Goal: Information Seeking & Learning: Find contact information

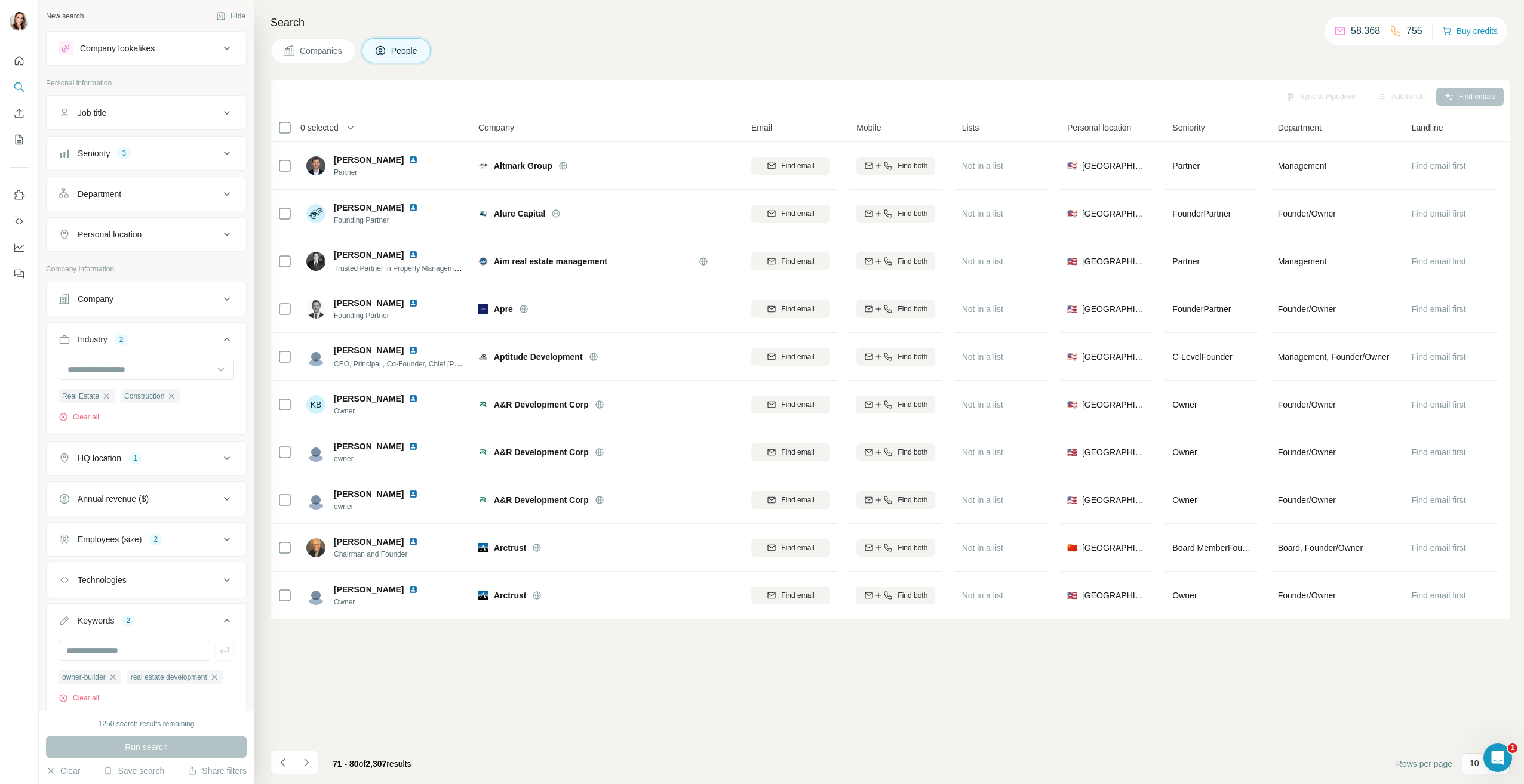
scroll to position [62, 0]
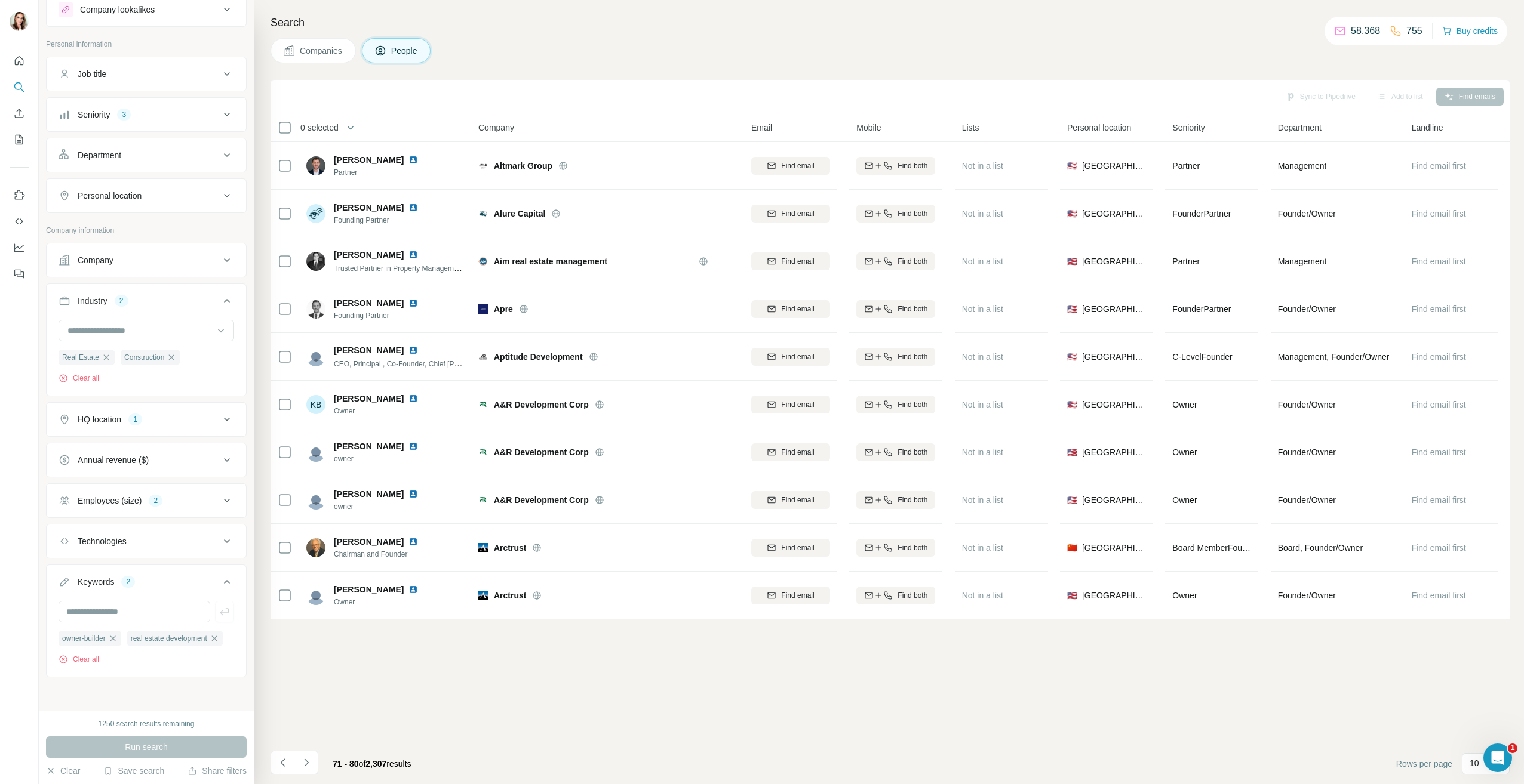
click at [169, 486] on button "Employees (size) 2" at bounding box center [146, 500] width 199 height 28
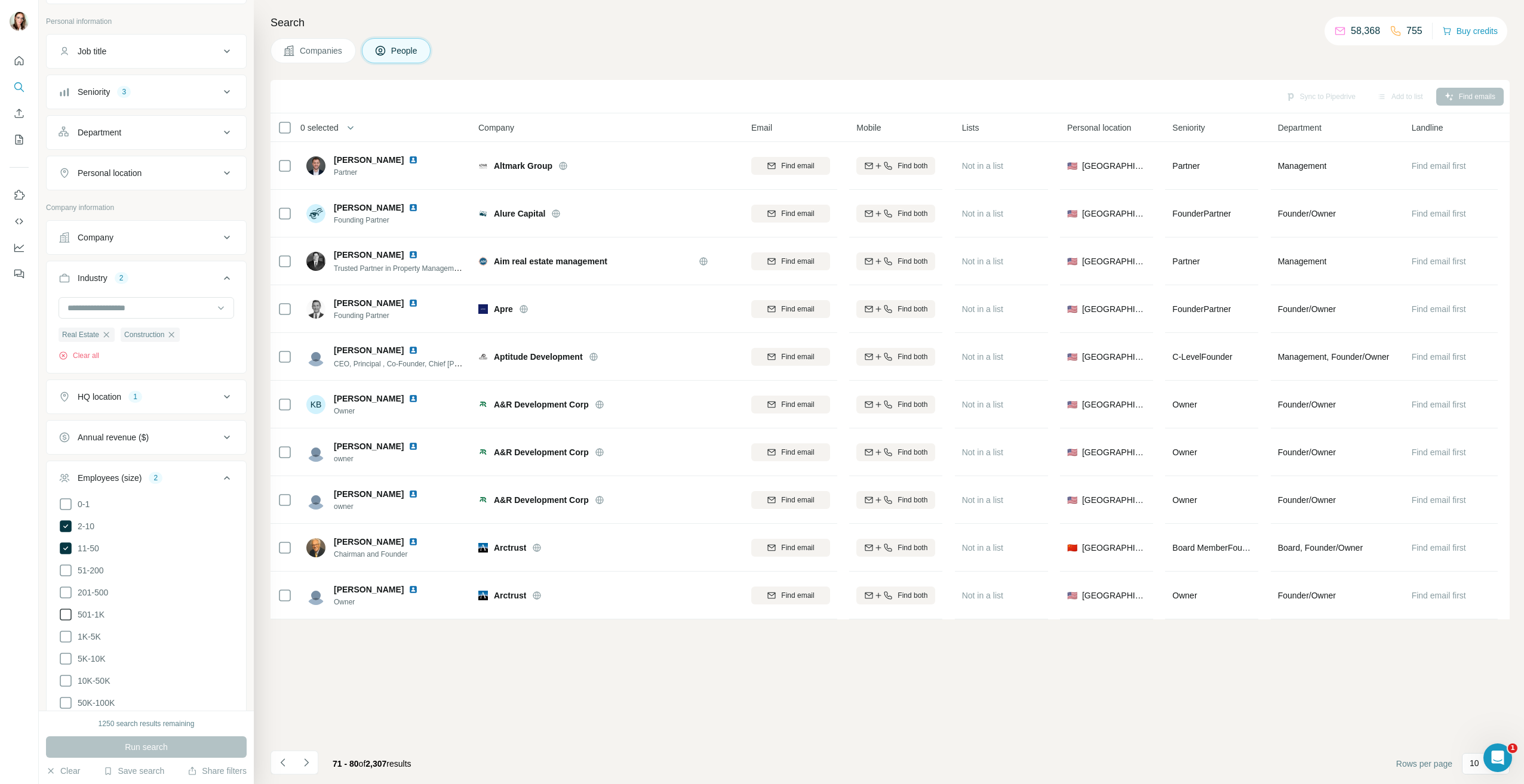
click at [71, 546] on icon at bounding box center [66, 548] width 12 height 12
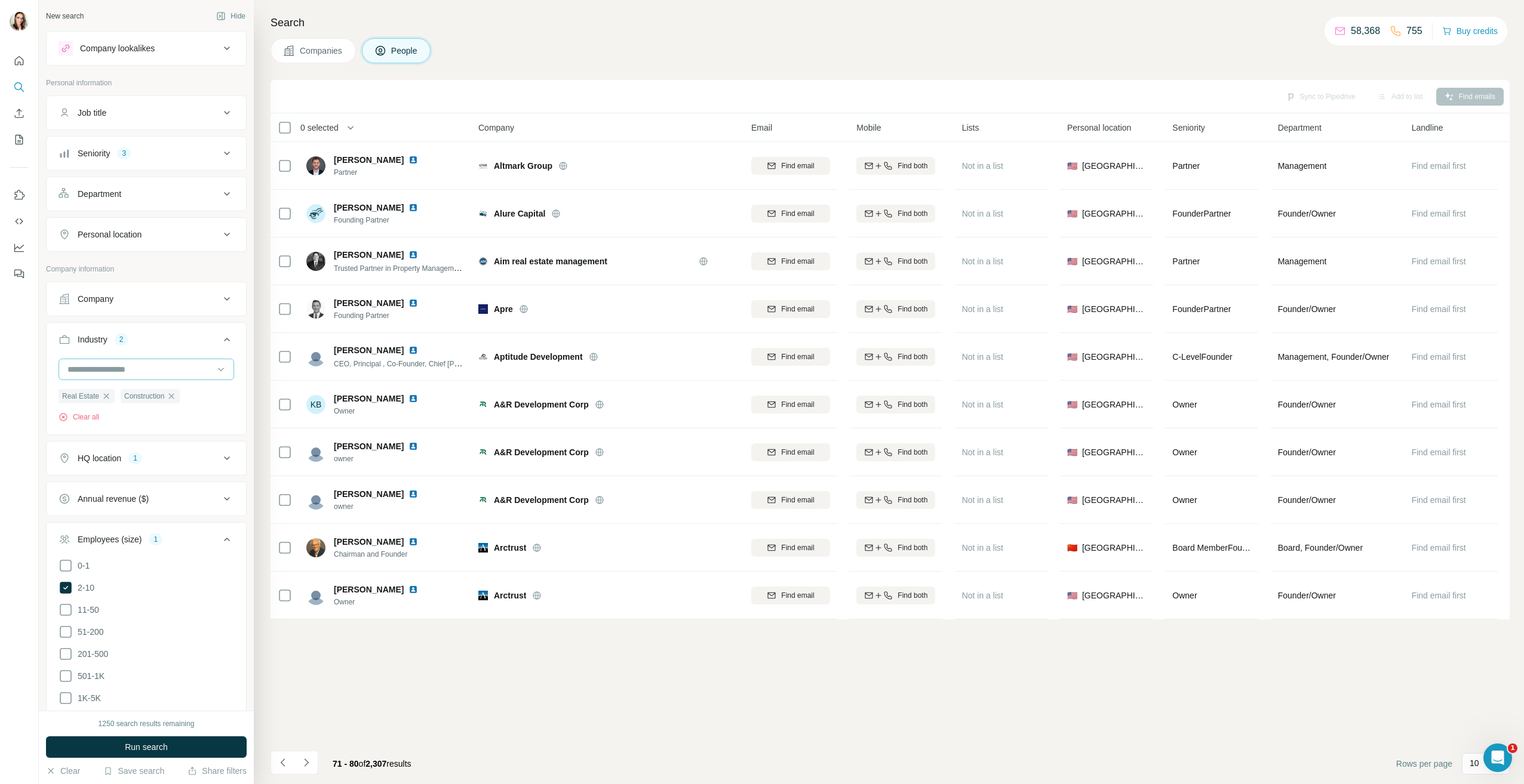
click at [139, 368] on input at bounding box center [140, 369] width 148 height 13
click at [219, 540] on icon at bounding box center [226, 539] width 14 height 14
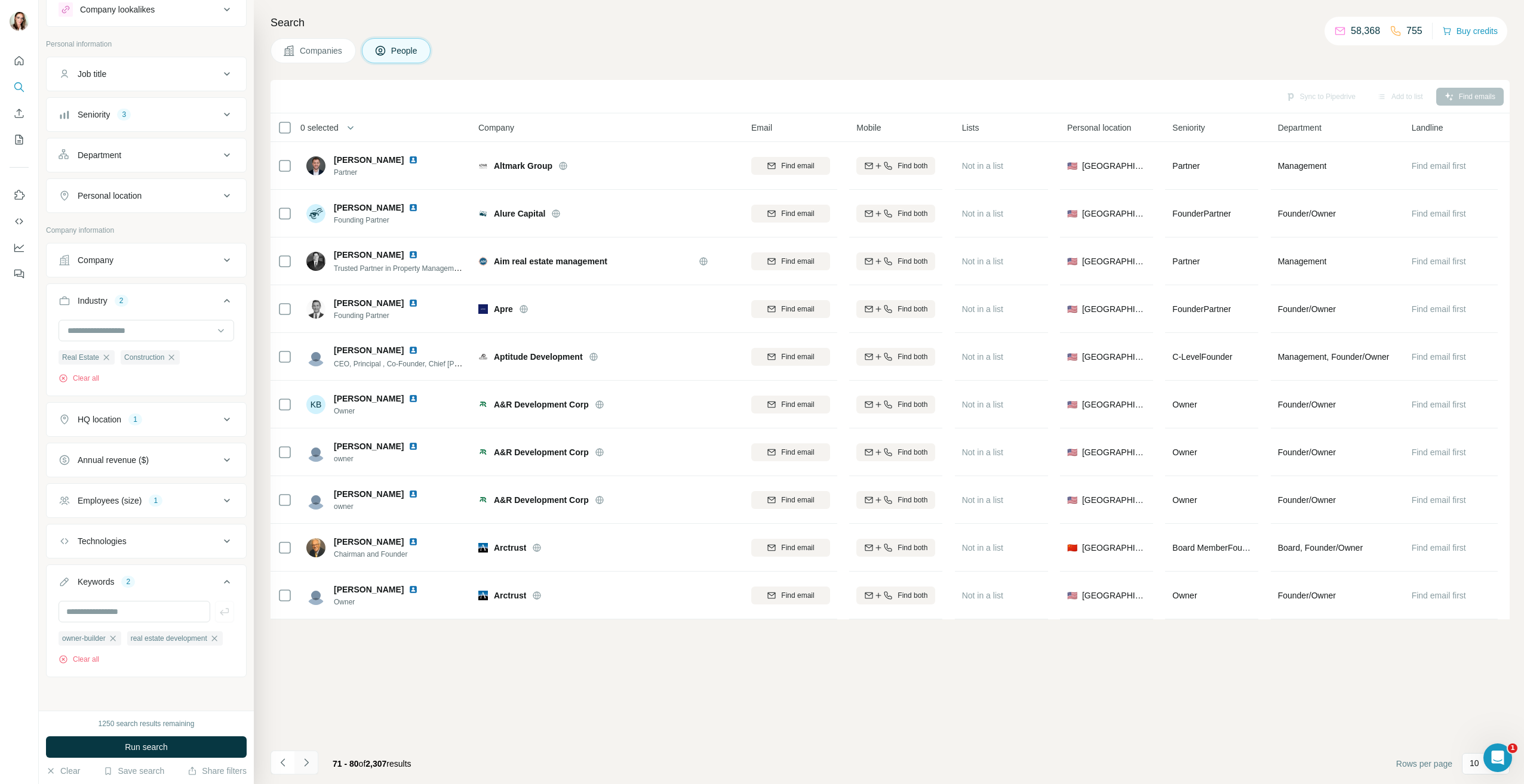
click at [307, 759] on icon "Navigate to next page" at bounding box center [306, 763] width 12 height 12
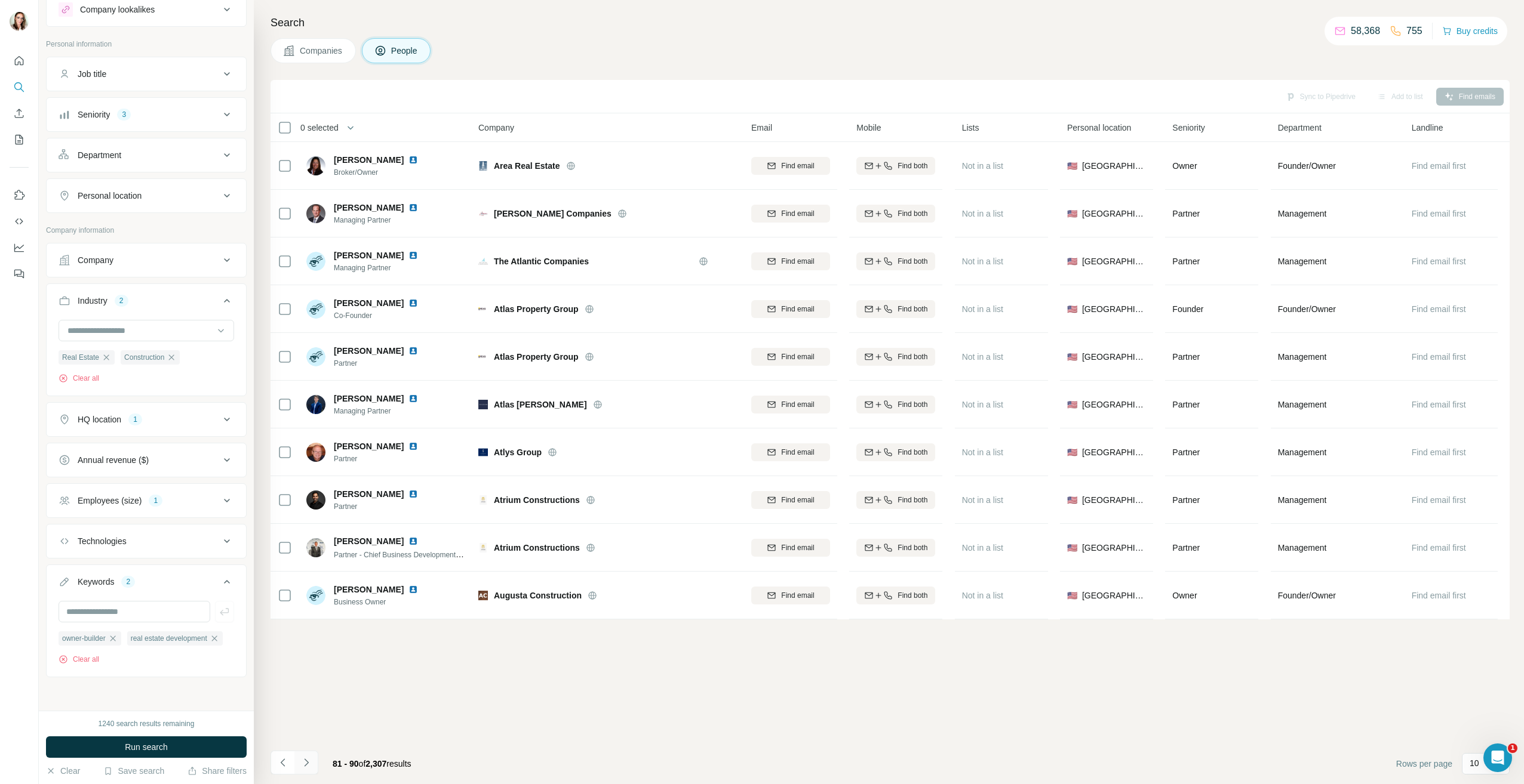
click at [306, 761] on icon "Navigate to next page" at bounding box center [306, 762] width 4 height 7
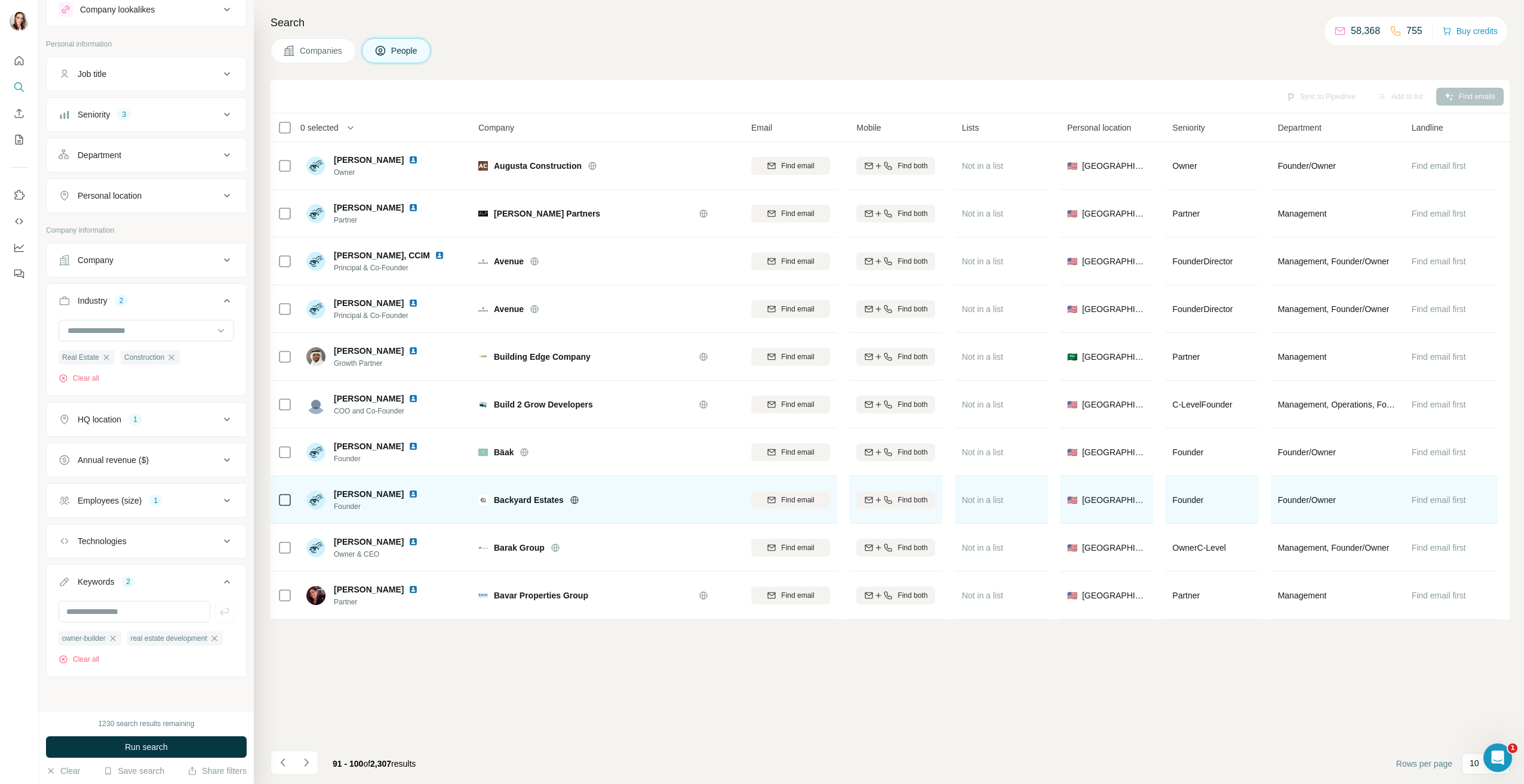
click at [408, 493] on img at bounding box center [413, 494] width 9 height 9
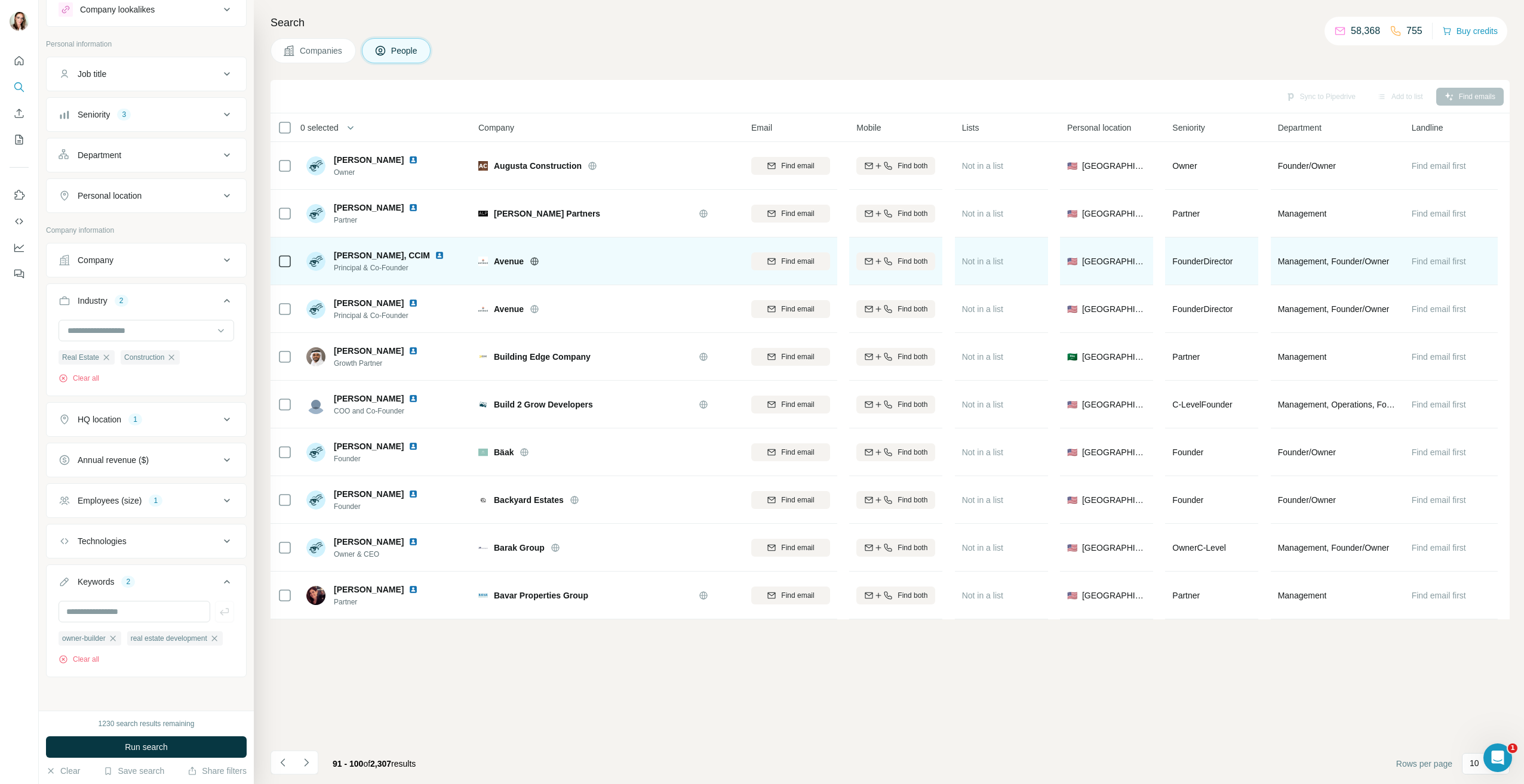
click at [435, 257] on img at bounding box center [440, 255] width 9 height 9
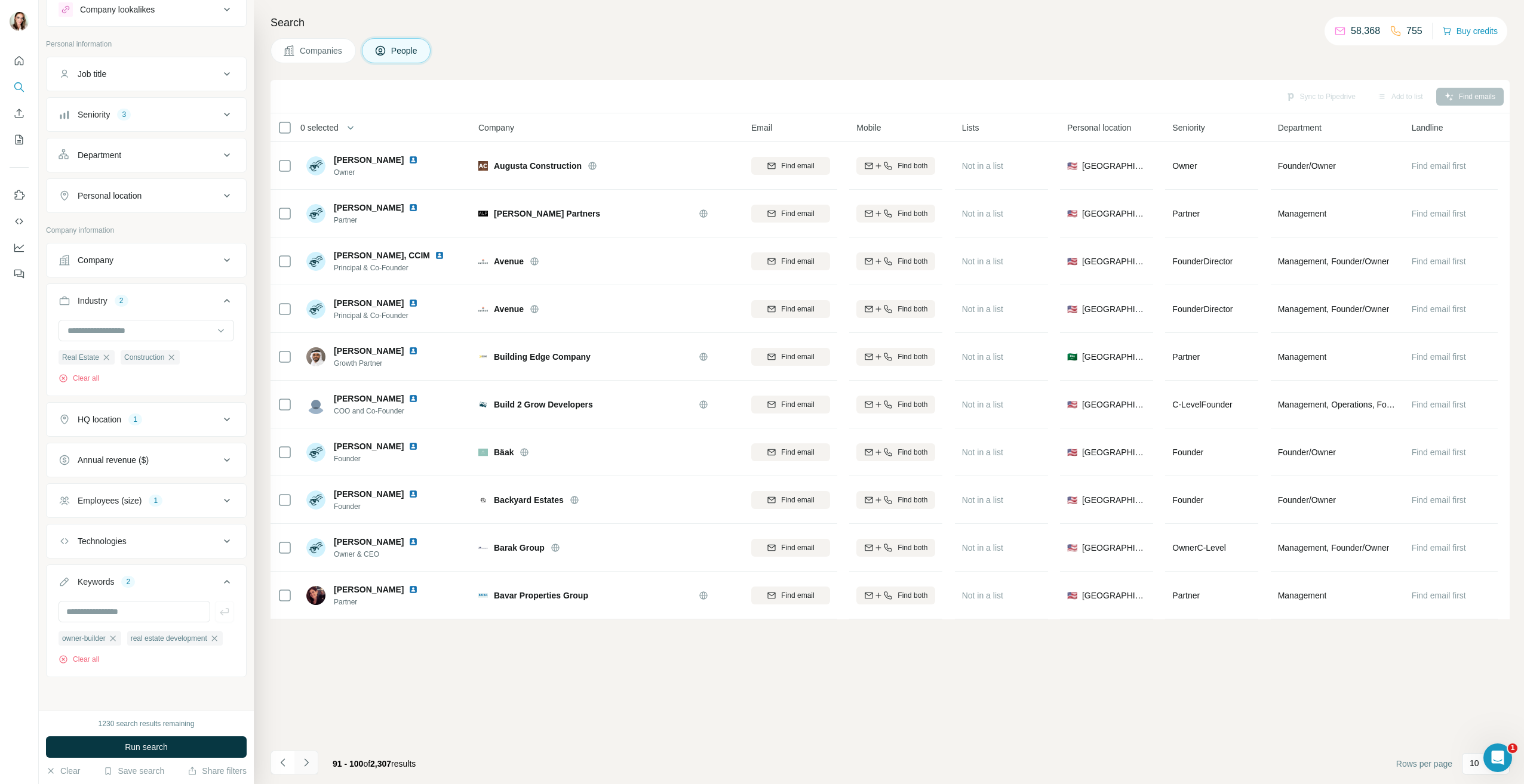
click at [305, 759] on icon "Navigate to next page" at bounding box center [306, 762] width 4 height 7
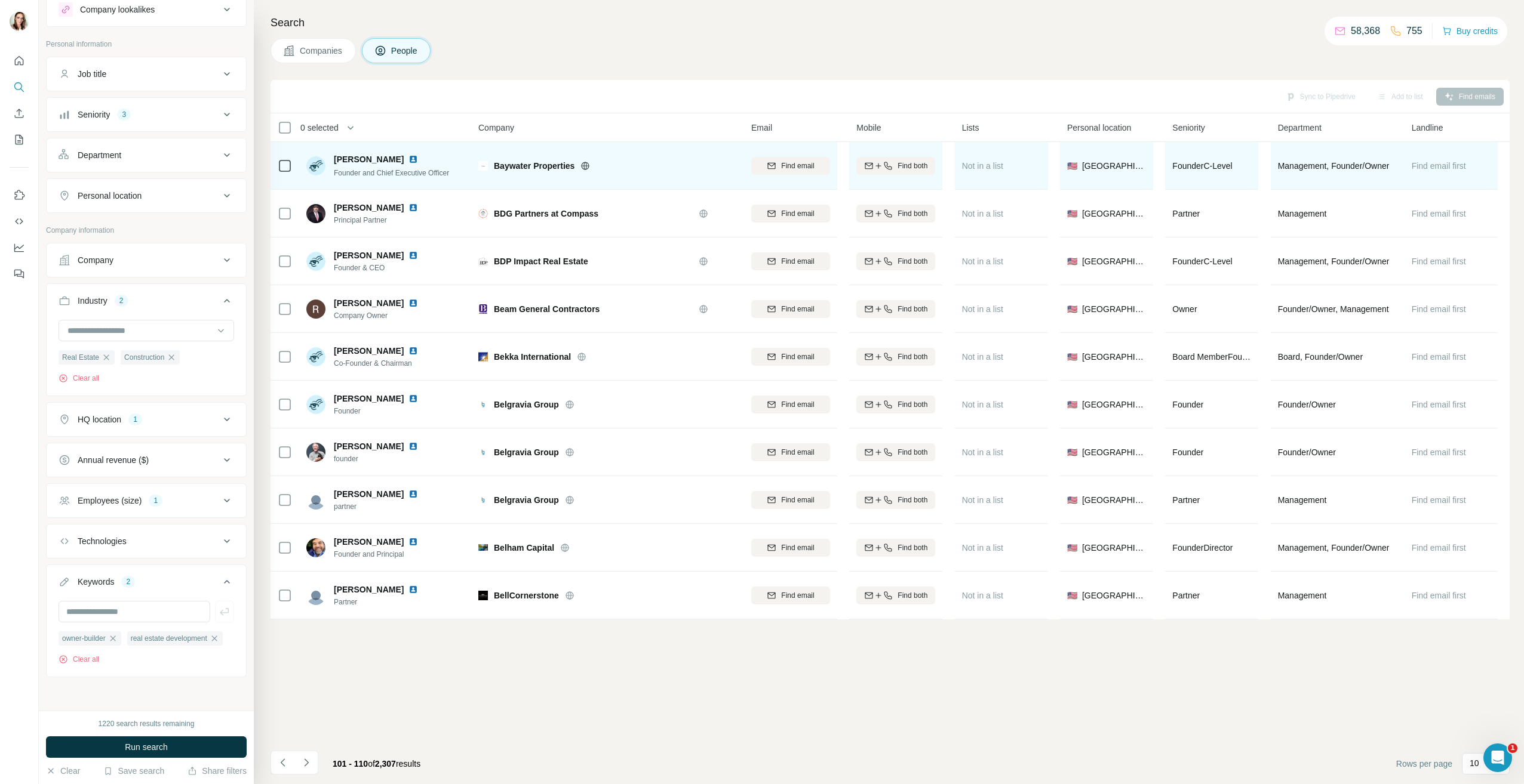
click at [410, 158] on img at bounding box center [413, 159] width 9 height 9
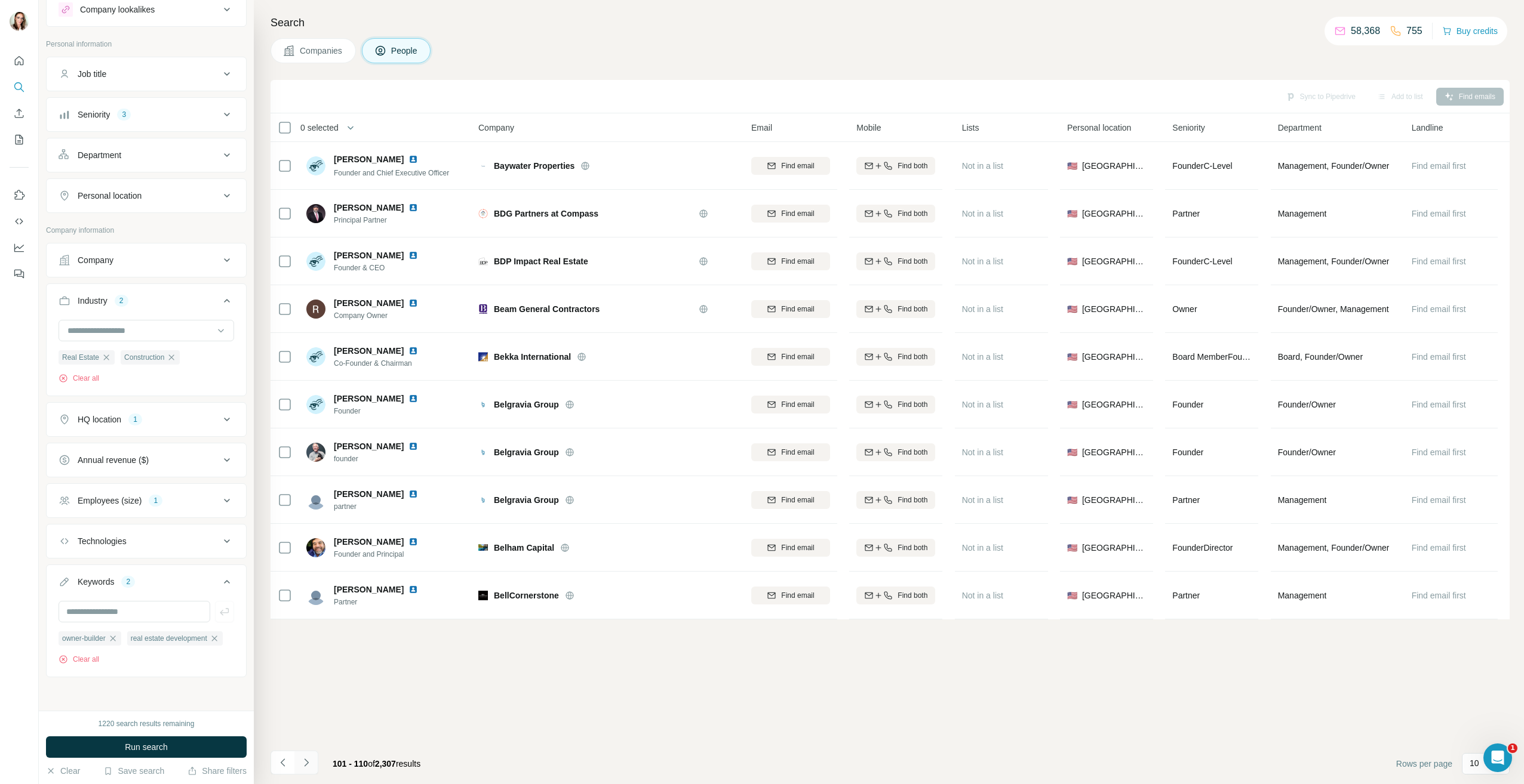
click at [310, 766] on icon "Navigate to next page" at bounding box center [306, 763] width 12 height 12
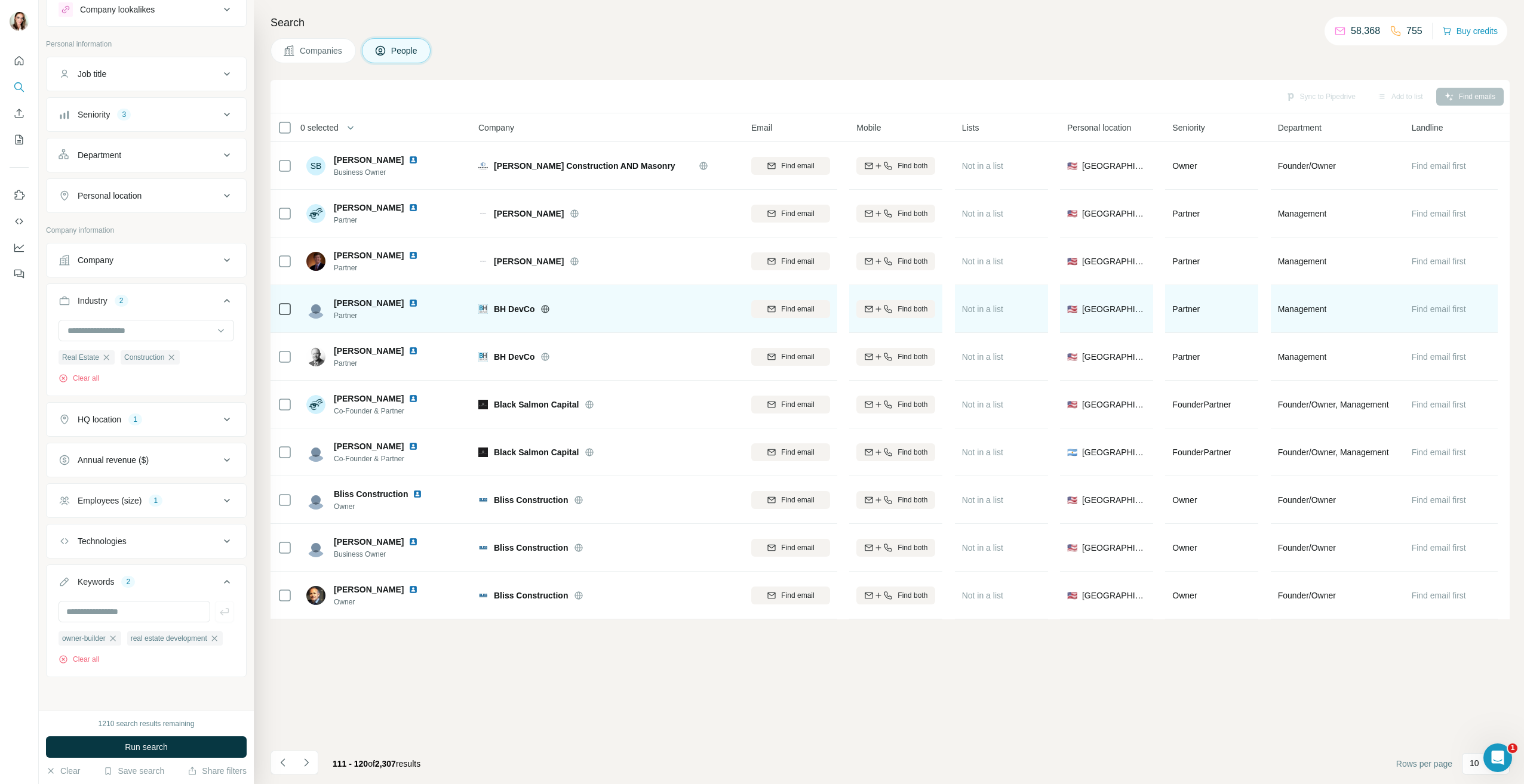
click at [408, 304] on img at bounding box center [413, 303] width 9 height 9
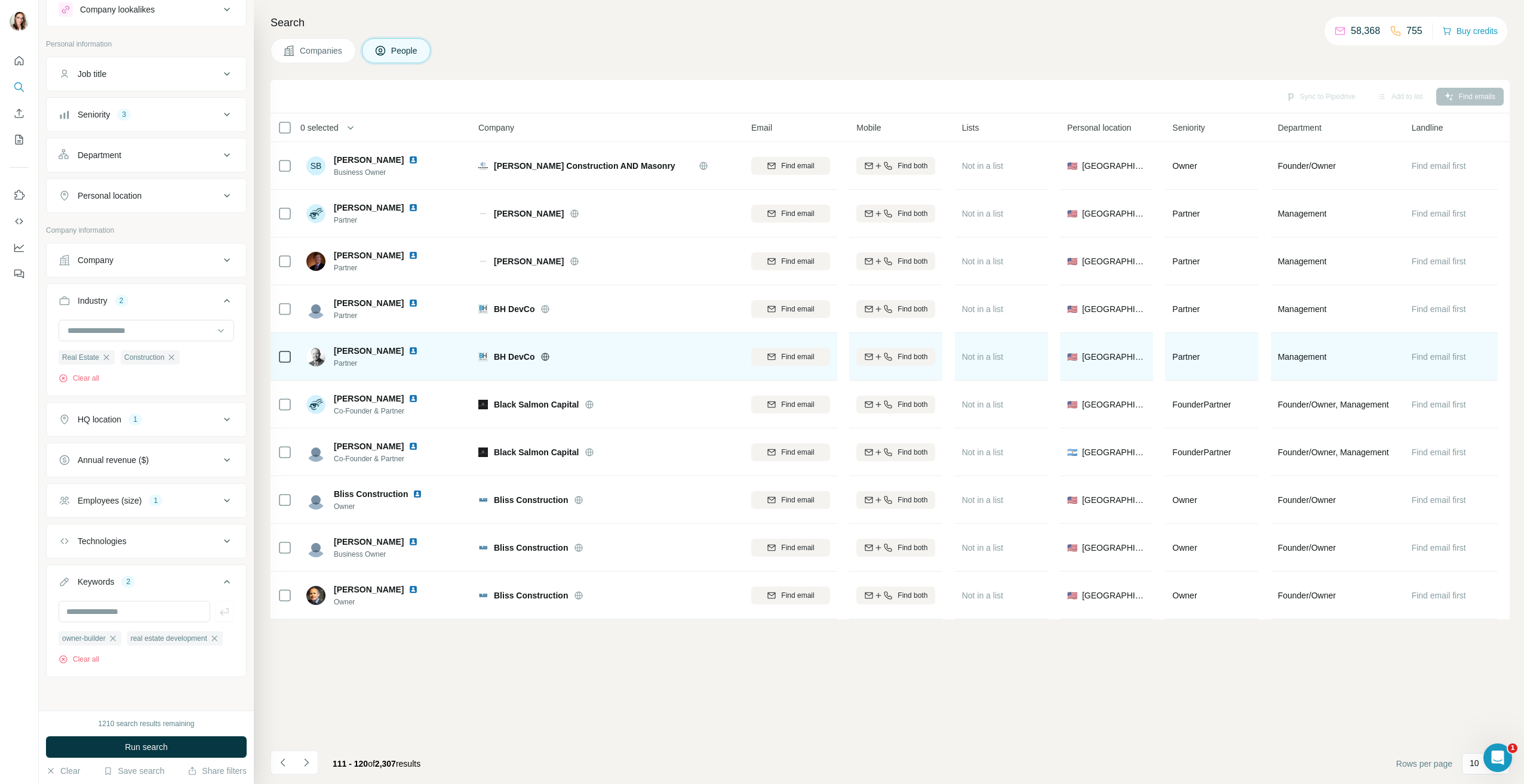
click at [408, 352] on img at bounding box center [413, 351] width 9 height 9
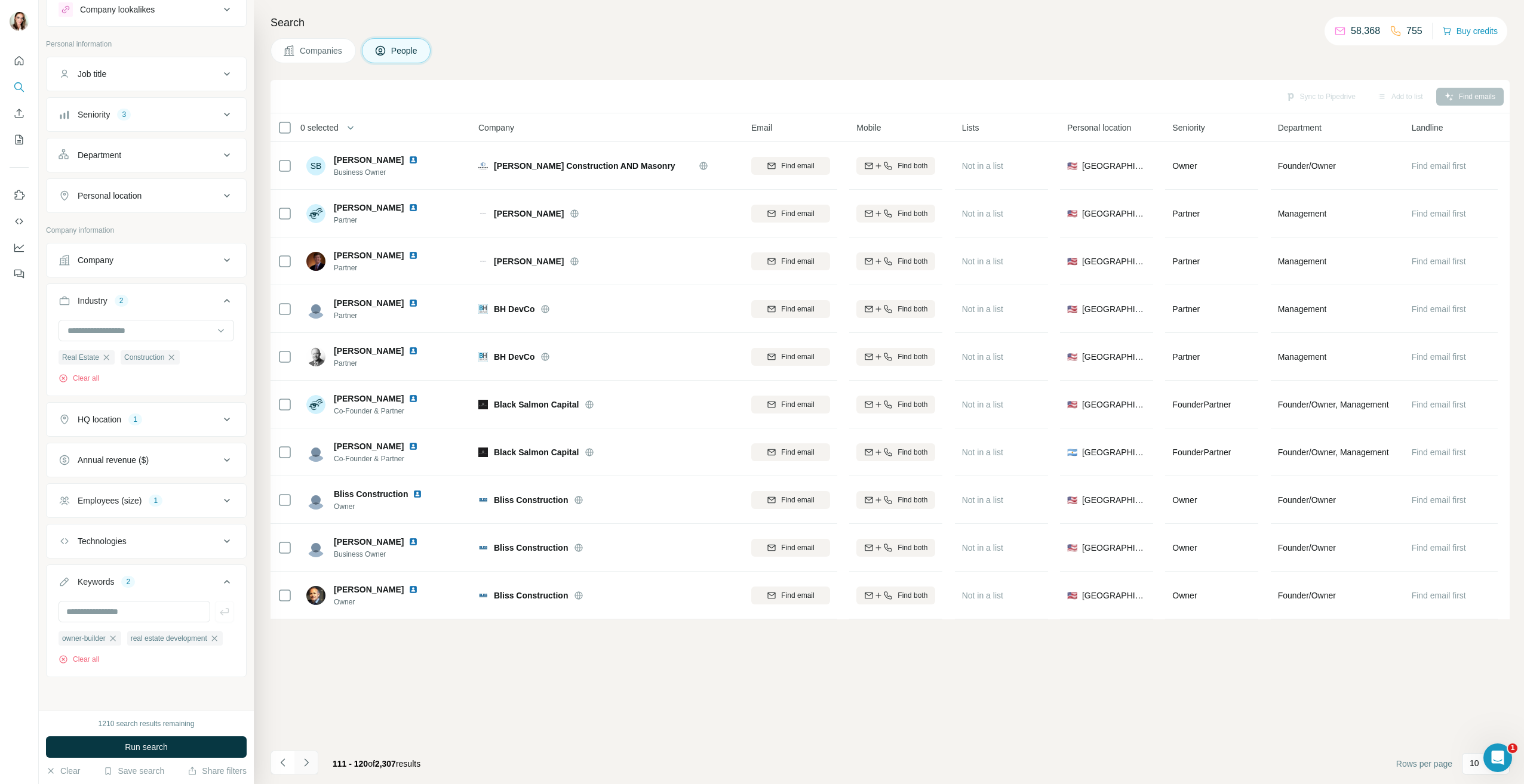
click at [308, 762] on icon "Navigate to next page" at bounding box center [306, 763] width 12 height 12
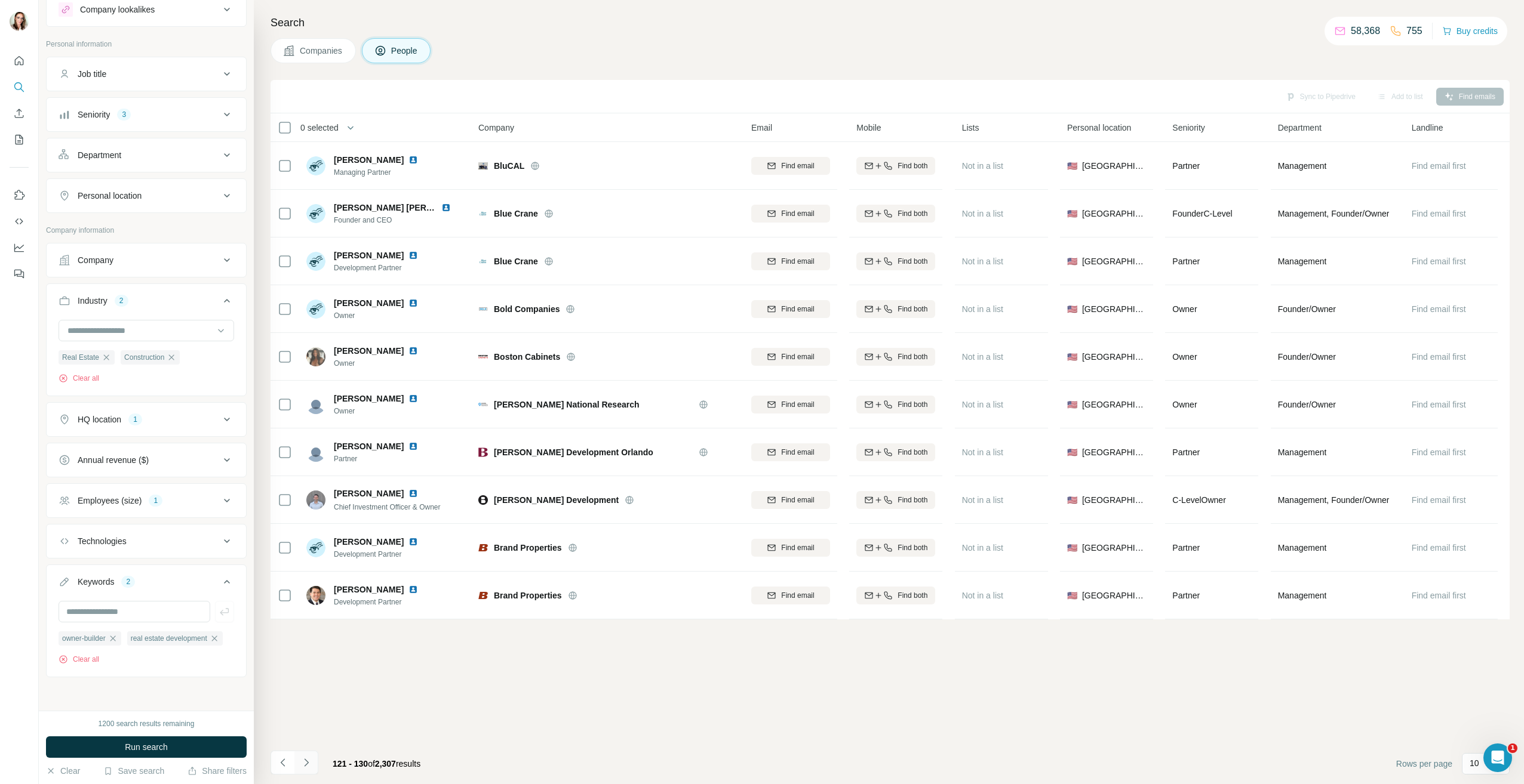
click at [307, 758] on icon "Navigate to next page" at bounding box center [306, 763] width 12 height 12
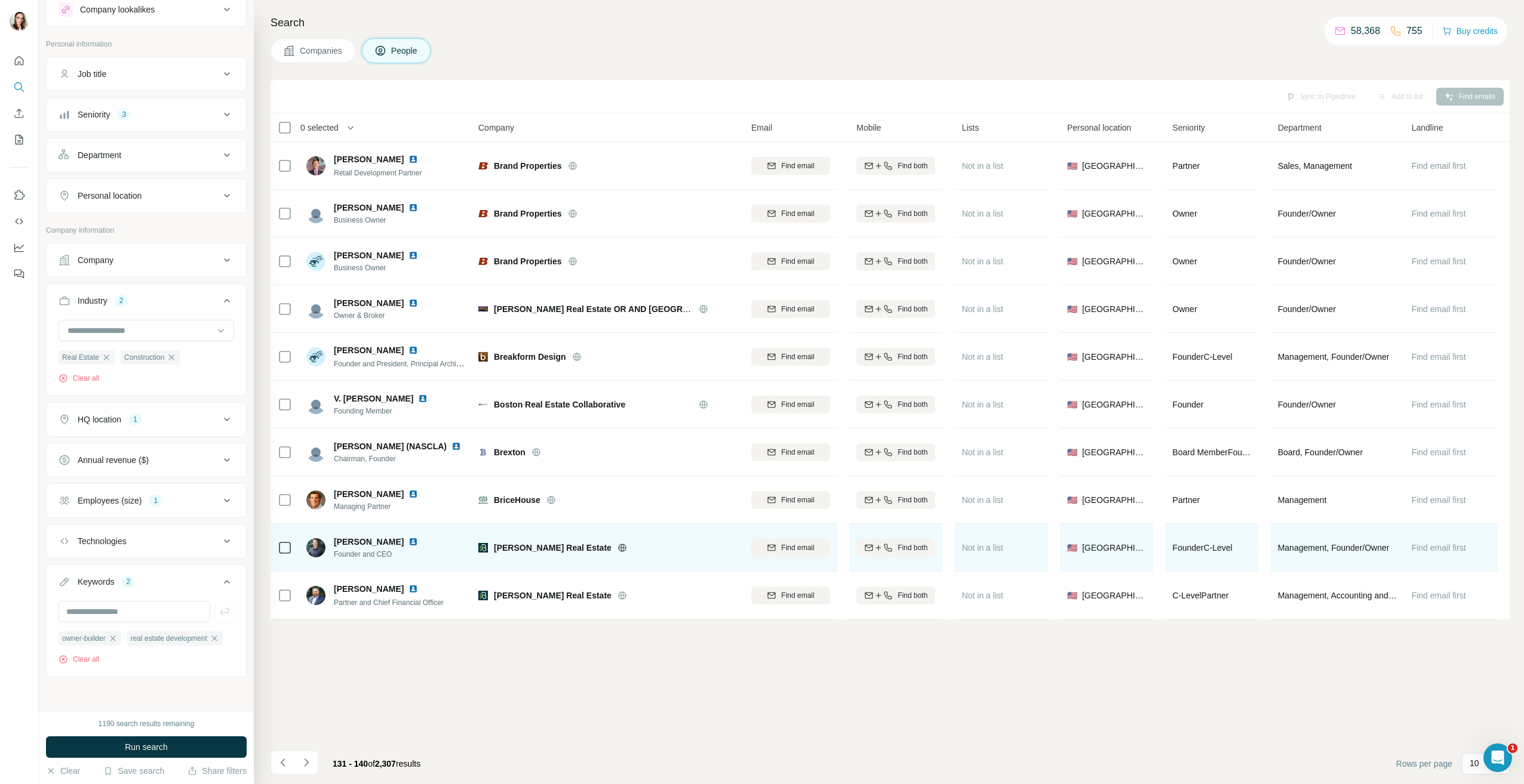
click at [408, 539] on img at bounding box center [413, 542] width 9 height 9
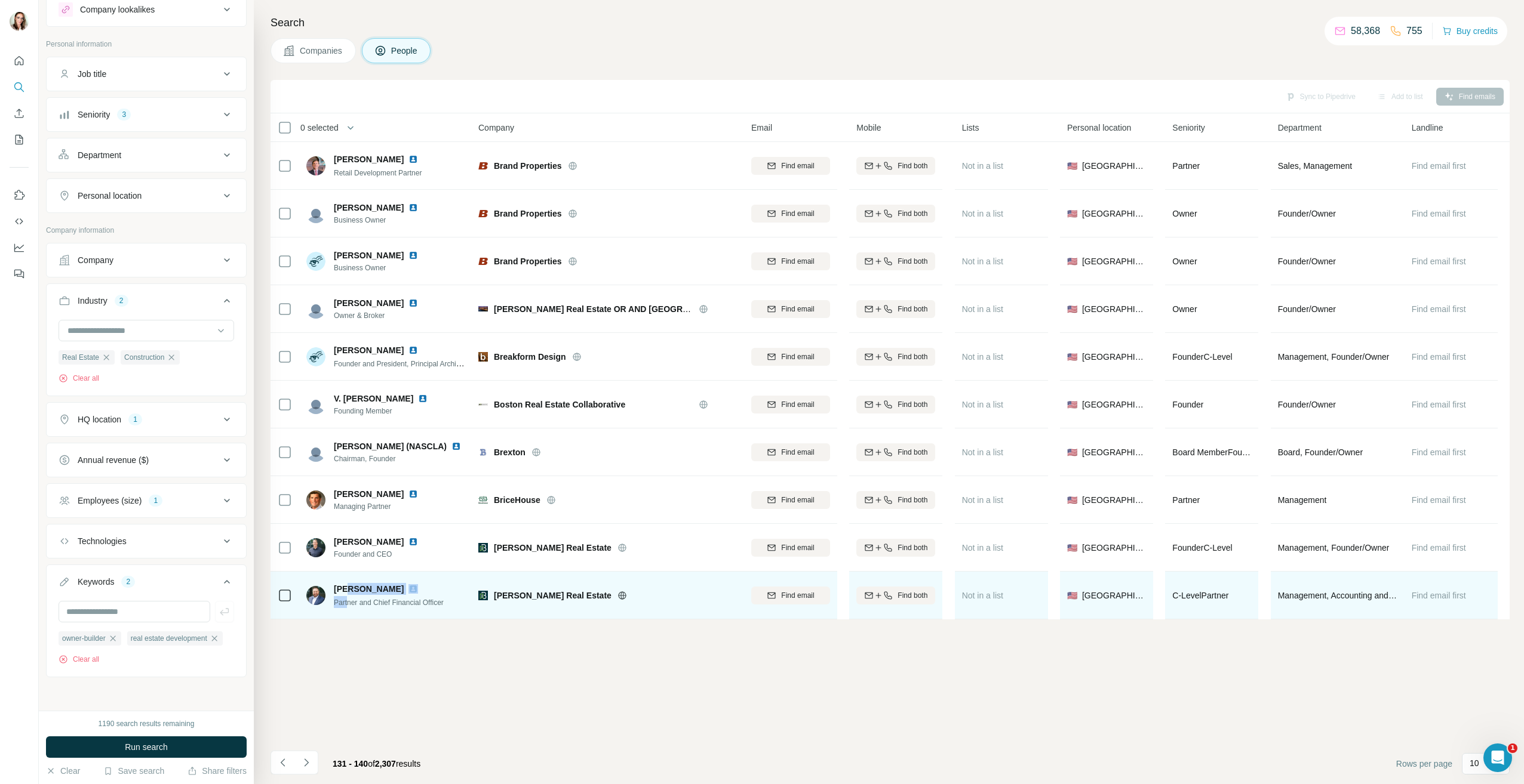
drag, startPoint x: 349, startPoint y: 590, endPoint x: 352, endPoint y: 602, distance: 12.4
click at [350, 602] on div "[PERSON_NAME] Partner and Chief Financial Officer" at bounding box center [389, 595] width 110 height 25
click at [410, 605] on span "Partner and Chief Financial Officer" at bounding box center [389, 603] width 110 height 8
click at [408, 588] on img at bounding box center [413, 589] width 9 height 9
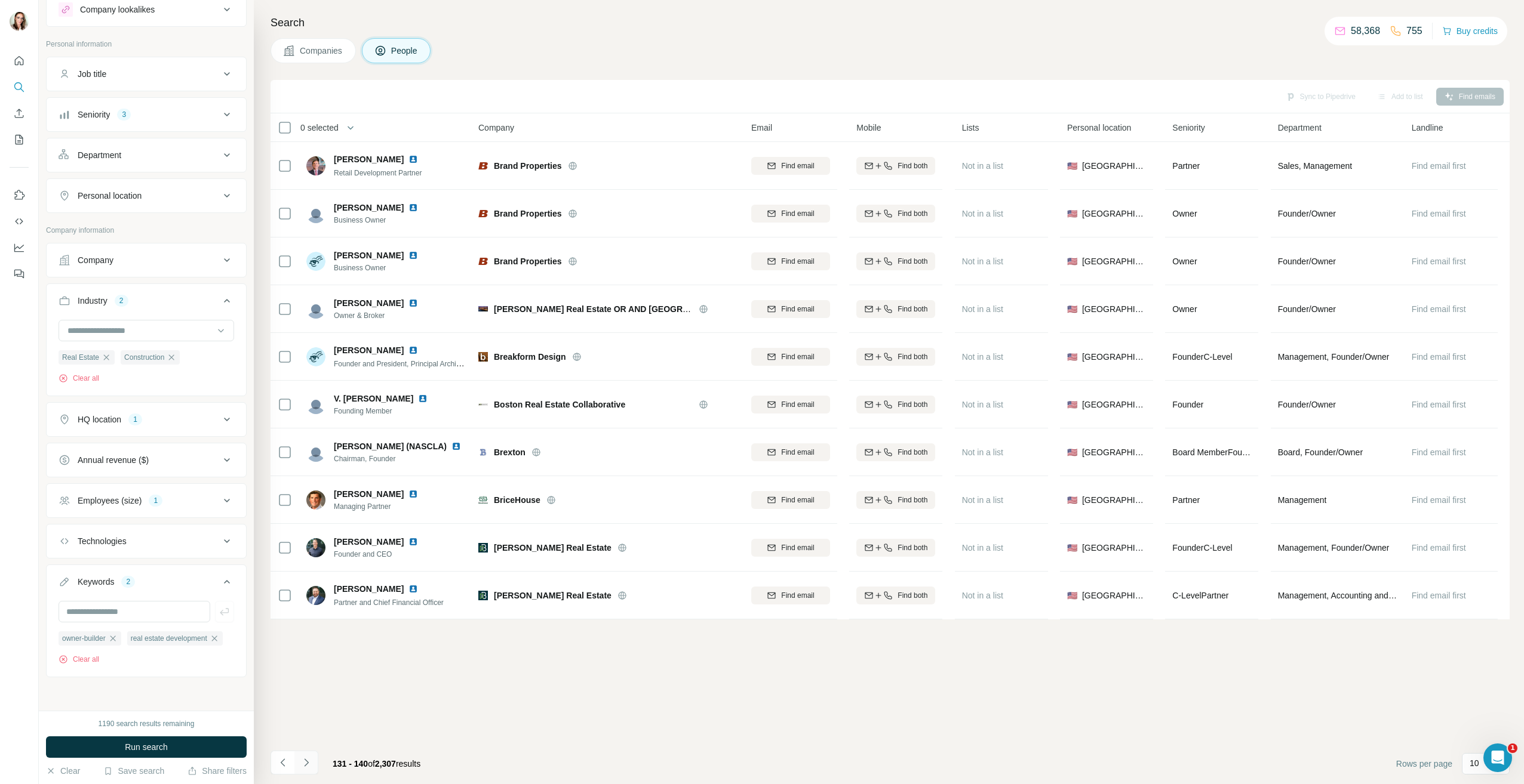
click at [310, 767] on icon "Navigate to next page" at bounding box center [306, 763] width 12 height 12
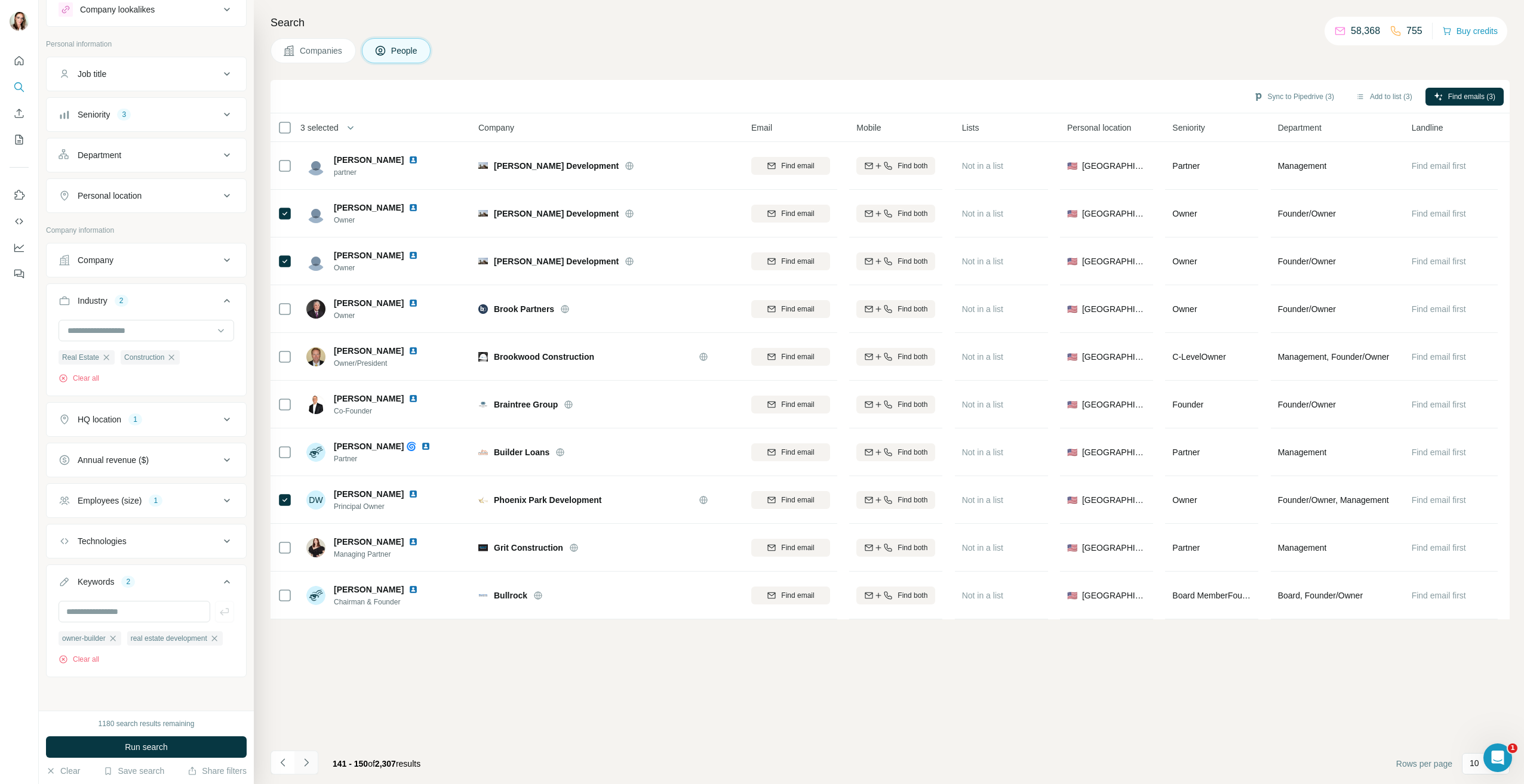
click at [306, 761] on icon "Navigate to next page" at bounding box center [306, 762] width 4 height 7
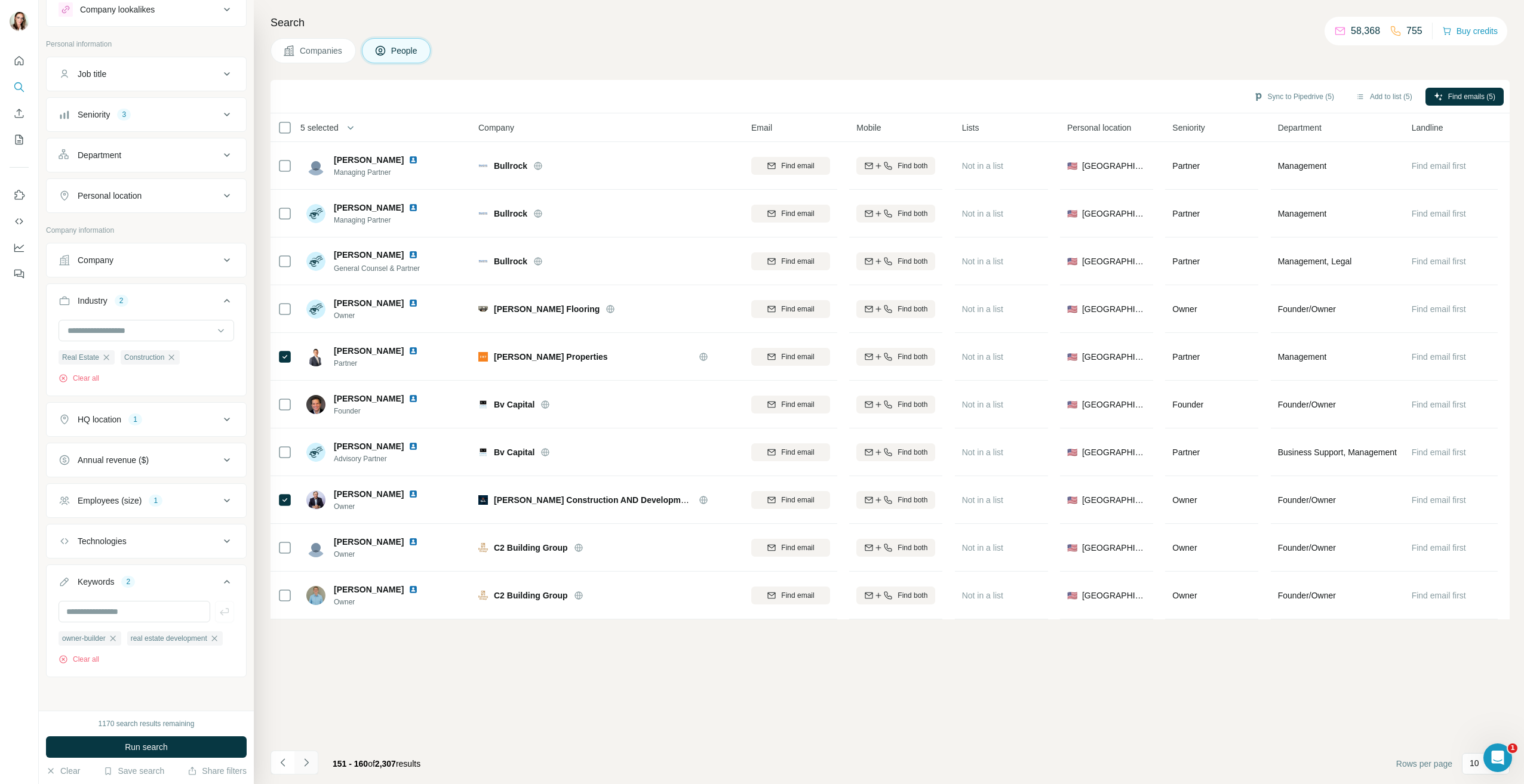
click at [303, 763] on icon "Navigate to next page" at bounding box center [306, 763] width 12 height 12
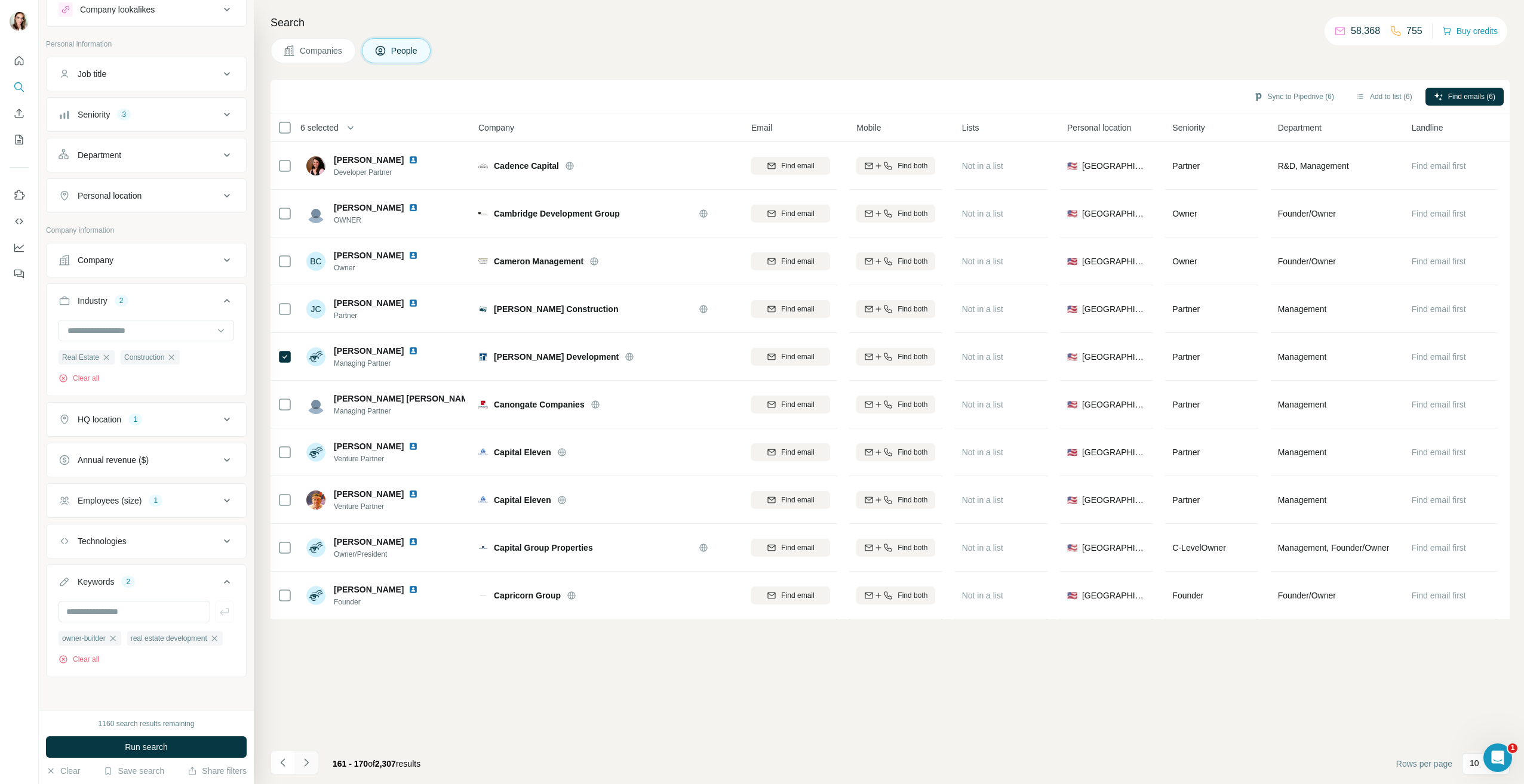
click at [303, 762] on icon "Navigate to next page" at bounding box center [306, 763] width 12 height 12
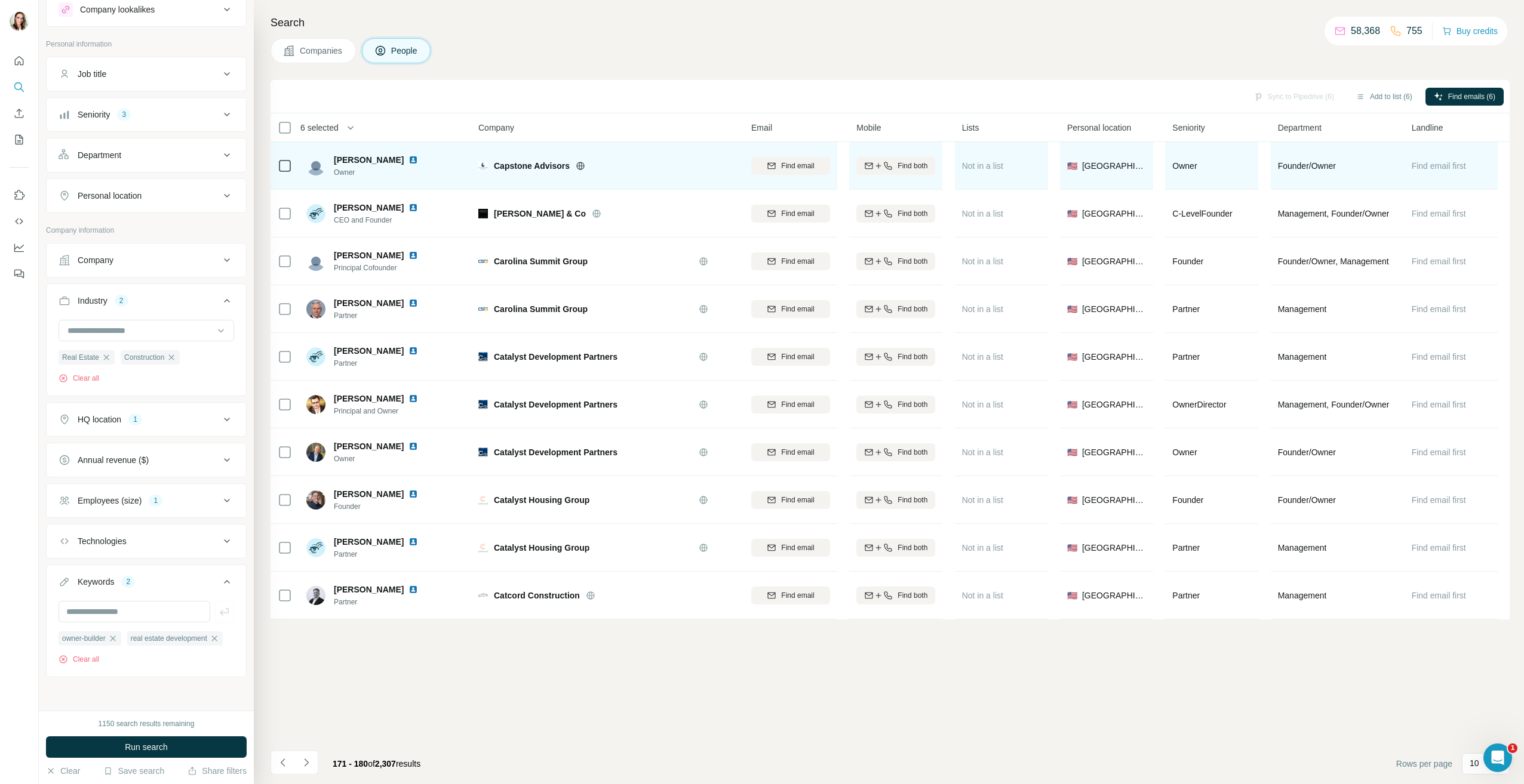
click at [408, 160] on img at bounding box center [413, 160] width 9 height 9
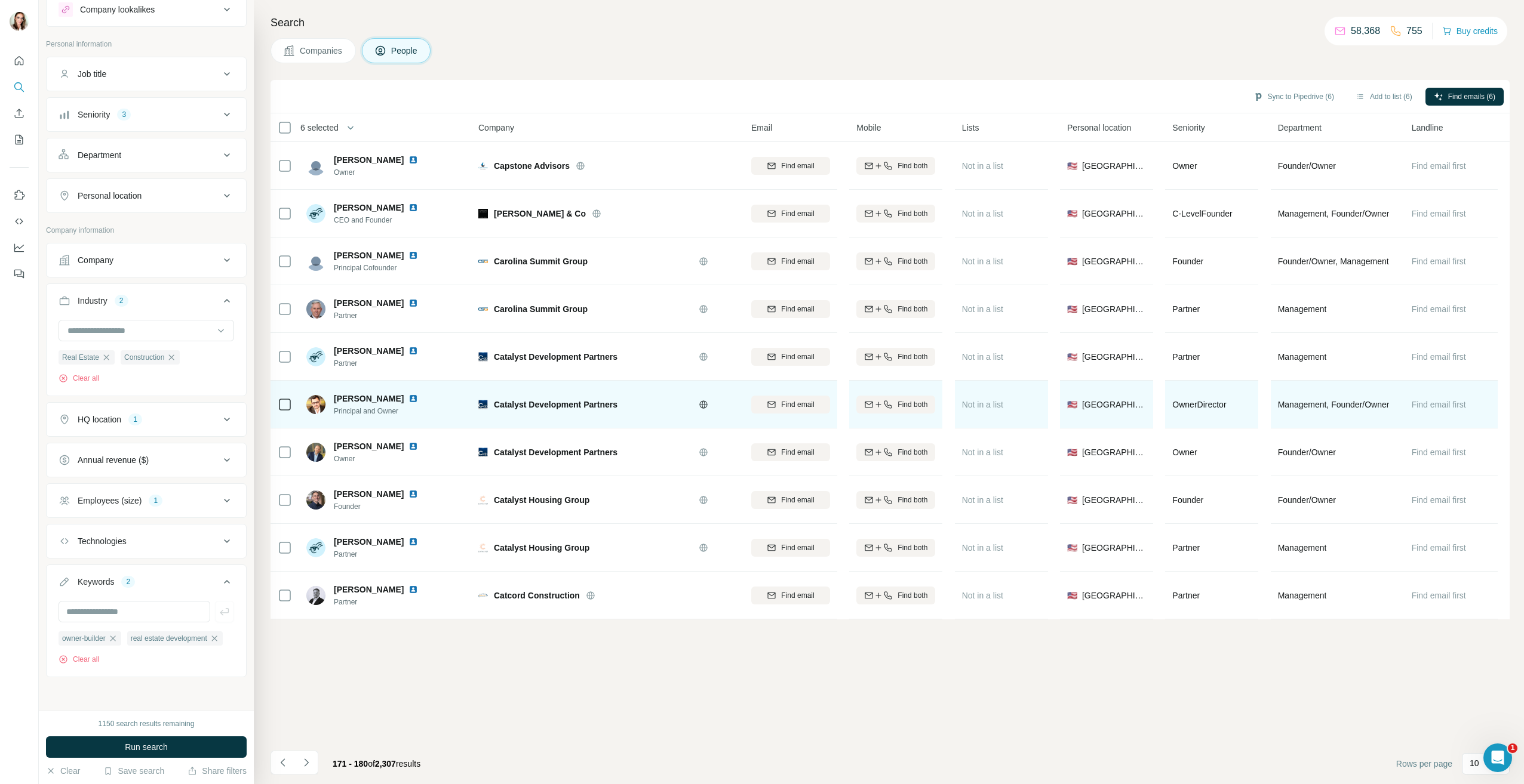
click at [408, 350] on img at bounding box center [413, 351] width 9 height 9
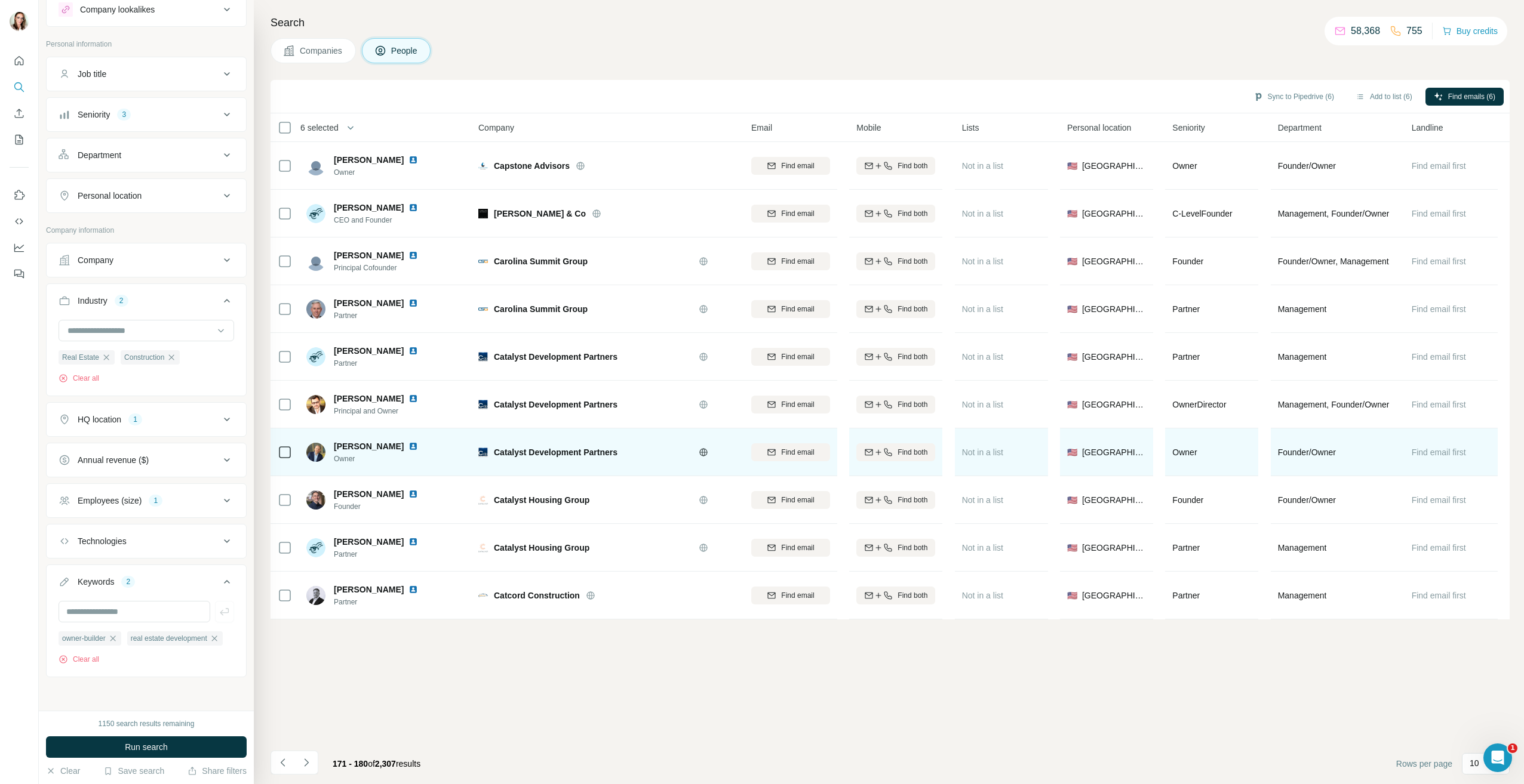
click at [411, 446] on img at bounding box center [413, 446] width 9 height 9
click at [414, 446] on img at bounding box center [413, 446] width 9 height 9
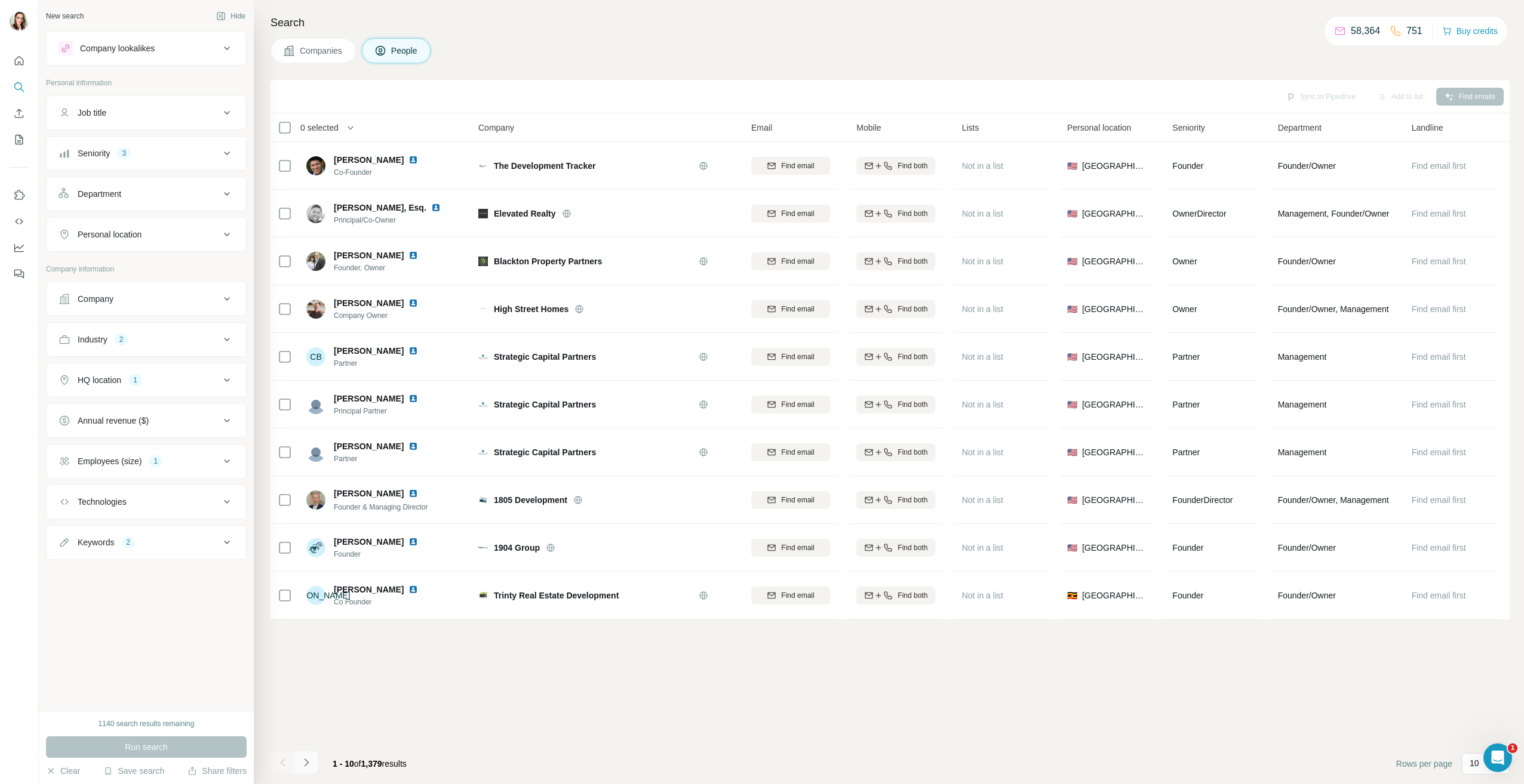
click at [305, 763] on icon "Navigate to next page" at bounding box center [306, 763] width 12 height 12
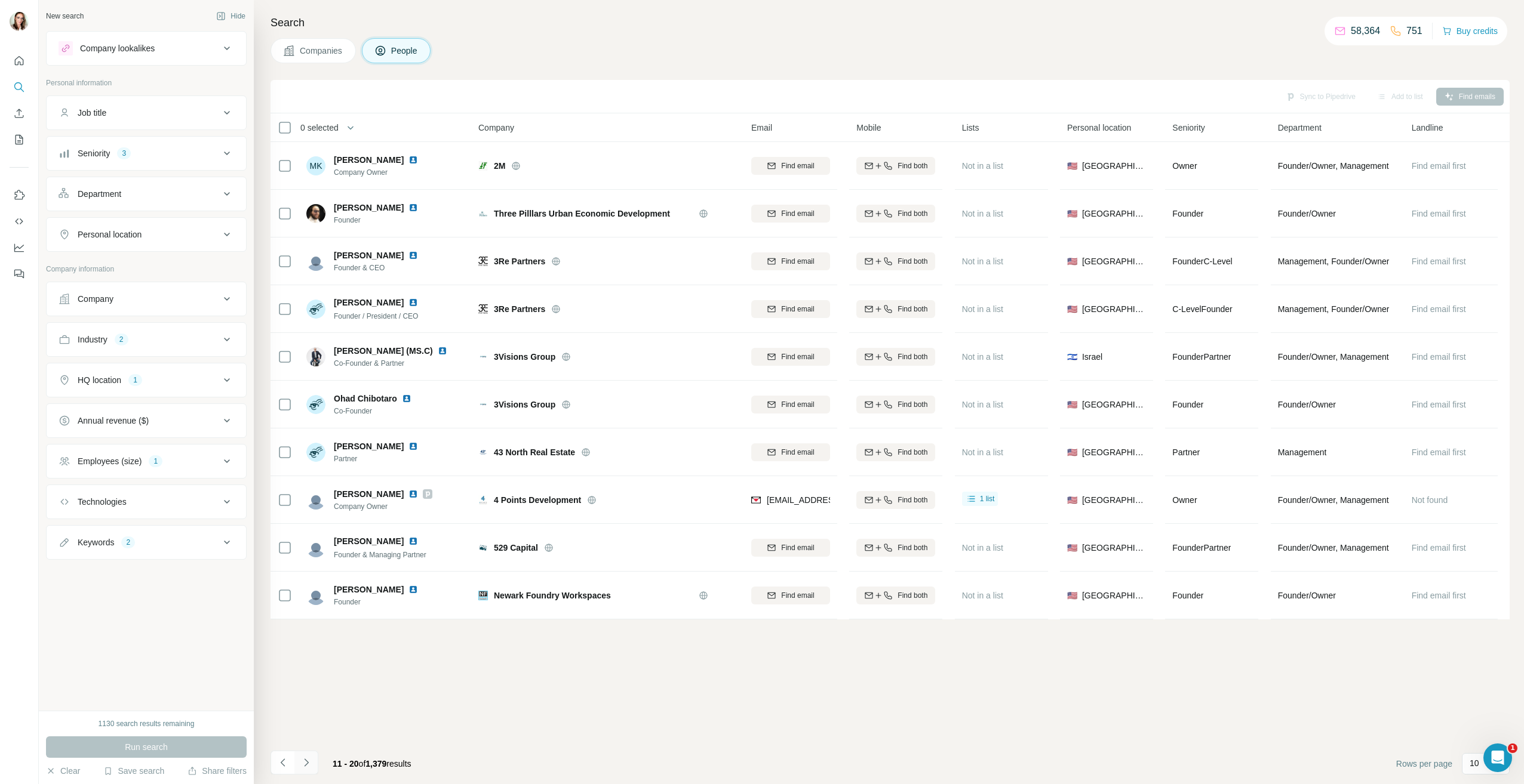
click at [304, 767] on icon "Navigate to next page" at bounding box center [306, 763] width 12 height 12
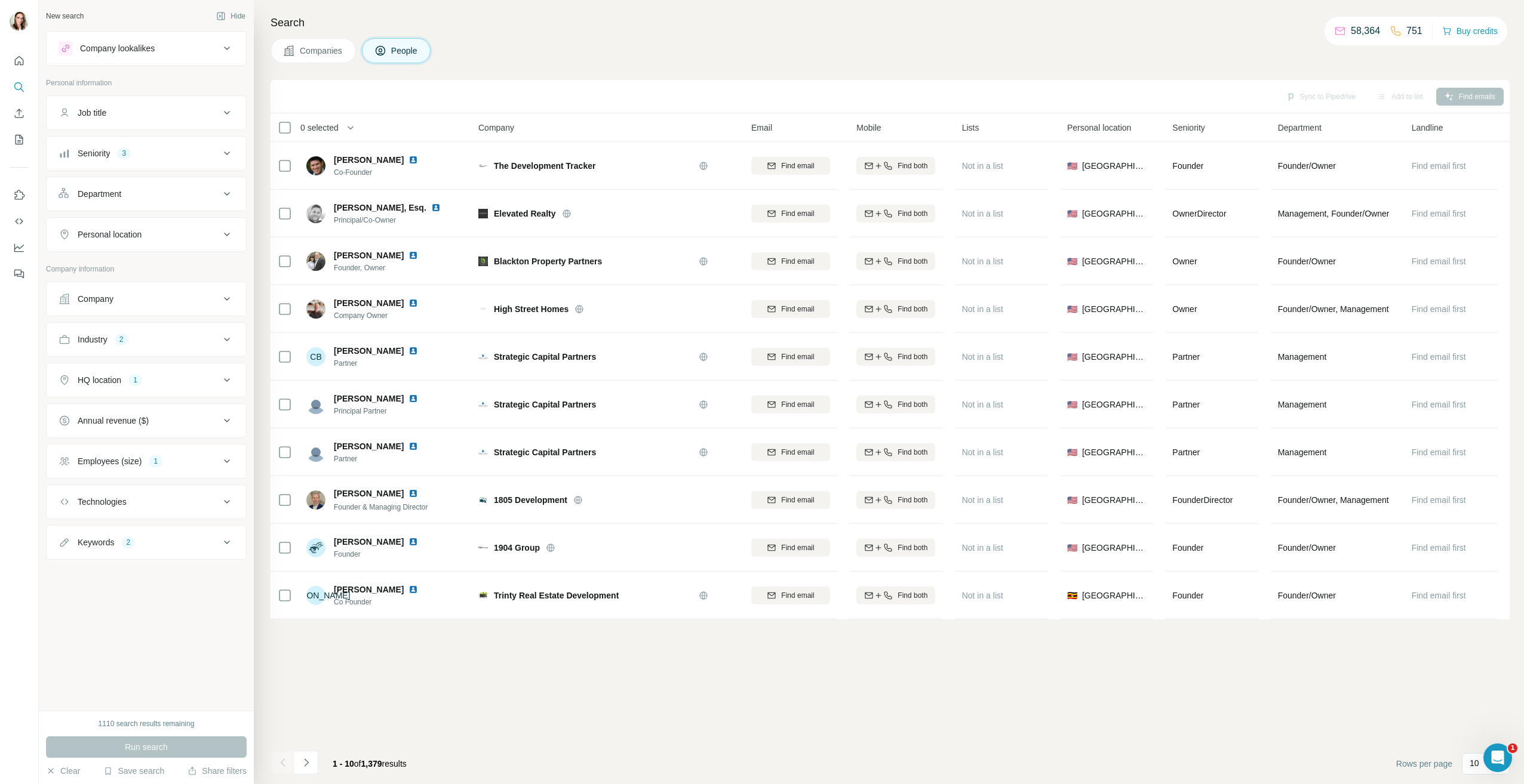
click at [189, 540] on div "Keywords 2" at bounding box center [139, 542] width 161 height 12
click at [115, 599] on icon "button" at bounding box center [112, 599] width 5 height 5
click at [114, 575] on input "text" at bounding box center [134, 572] width 152 height 22
type input "**********"
click at [220, 578] on button "button" at bounding box center [224, 572] width 19 height 22
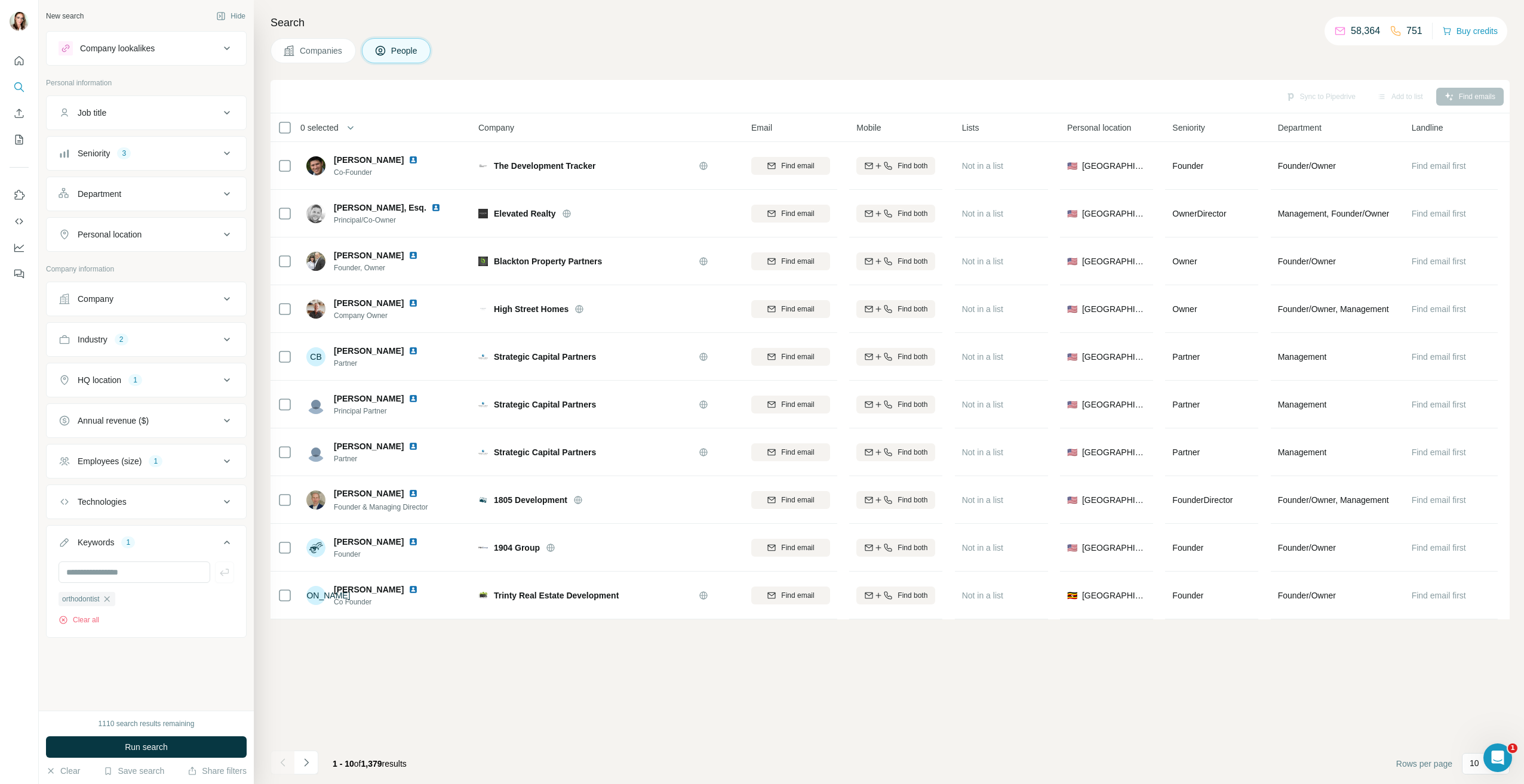
click at [185, 337] on div "Industry 2" at bounding box center [139, 340] width 161 height 12
click at [109, 398] on icon "button" at bounding box center [106, 396] width 9 height 9
click at [114, 396] on icon "button" at bounding box center [109, 396] width 9 height 9
click at [151, 747] on span "Run search" at bounding box center [146, 747] width 43 height 12
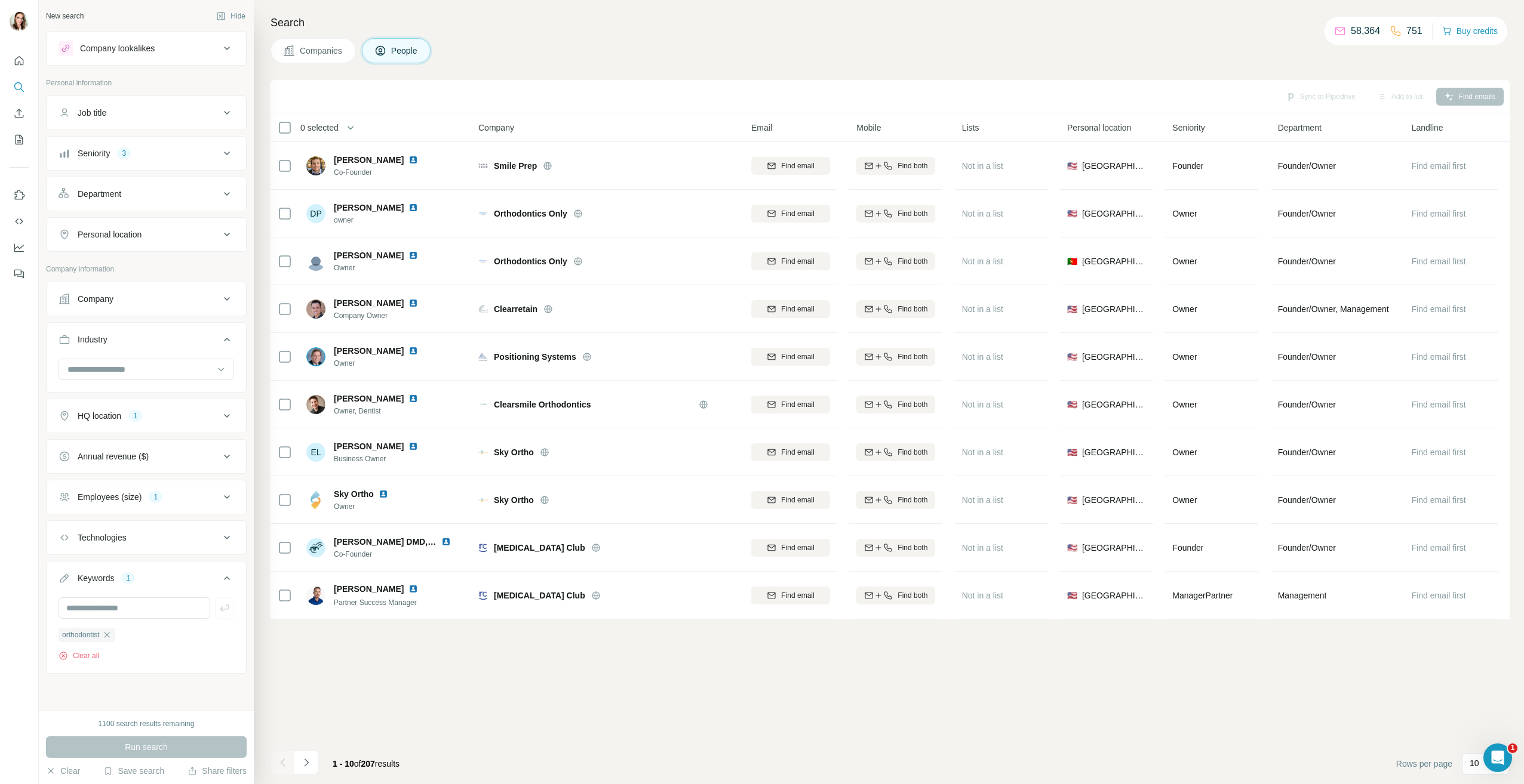
click at [310, 758] on icon "Navigate to next page" at bounding box center [306, 763] width 12 height 12
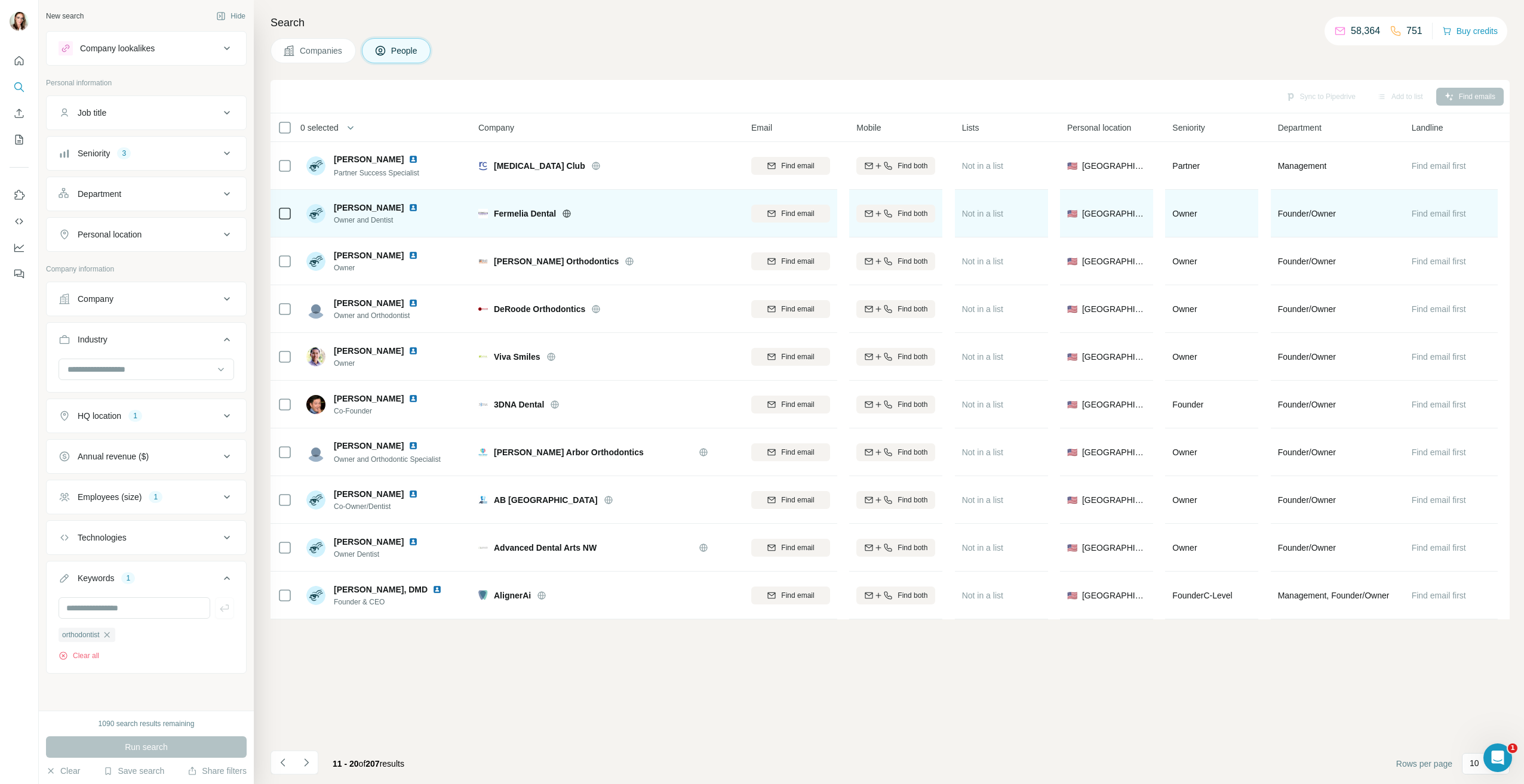
click at [418, 206] on img at bounding box center [413, 208] width 9 height 9
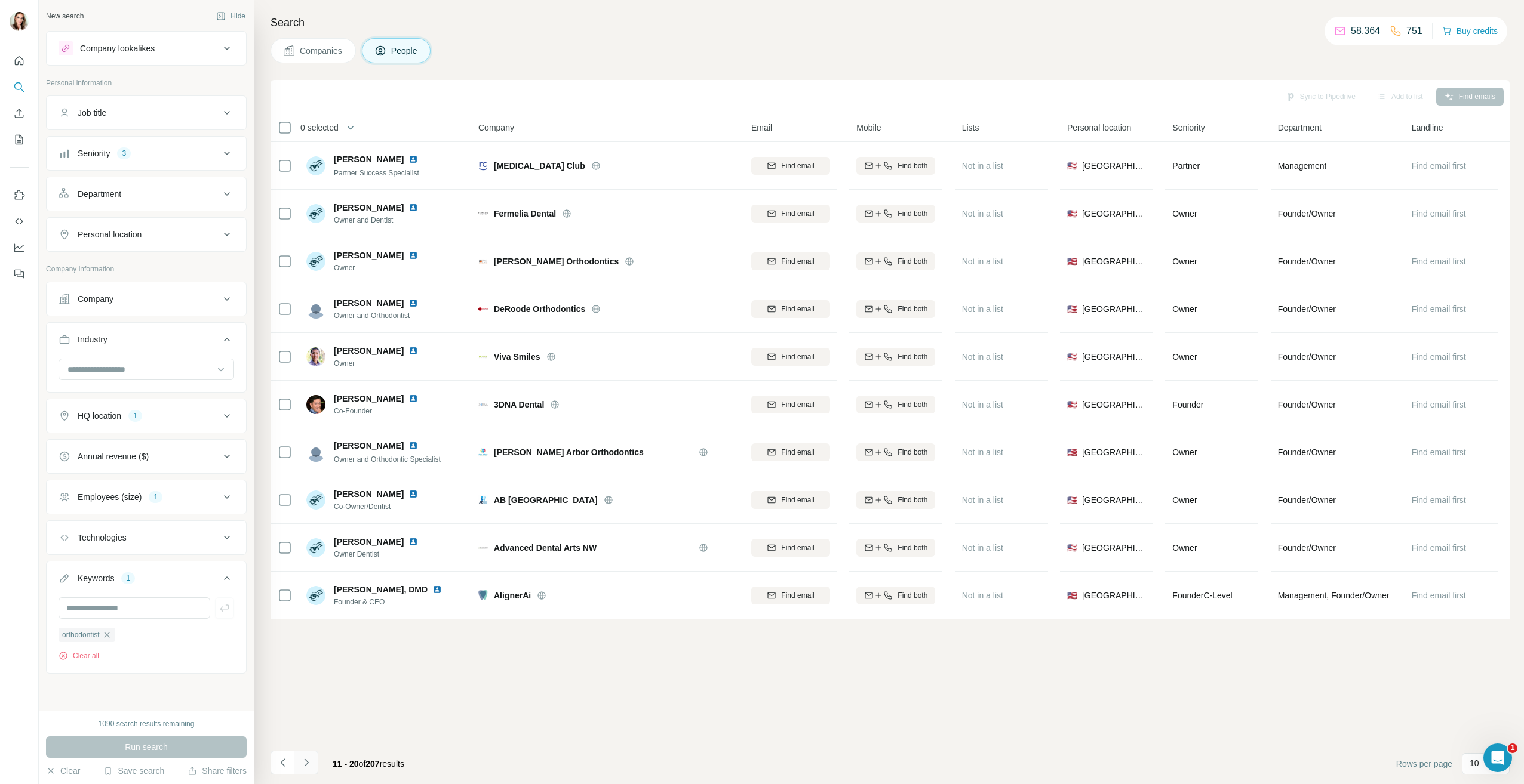
click at [310, 768] on icon "Navigate to next page" at bounding box center [306, 763] width 12 height 12
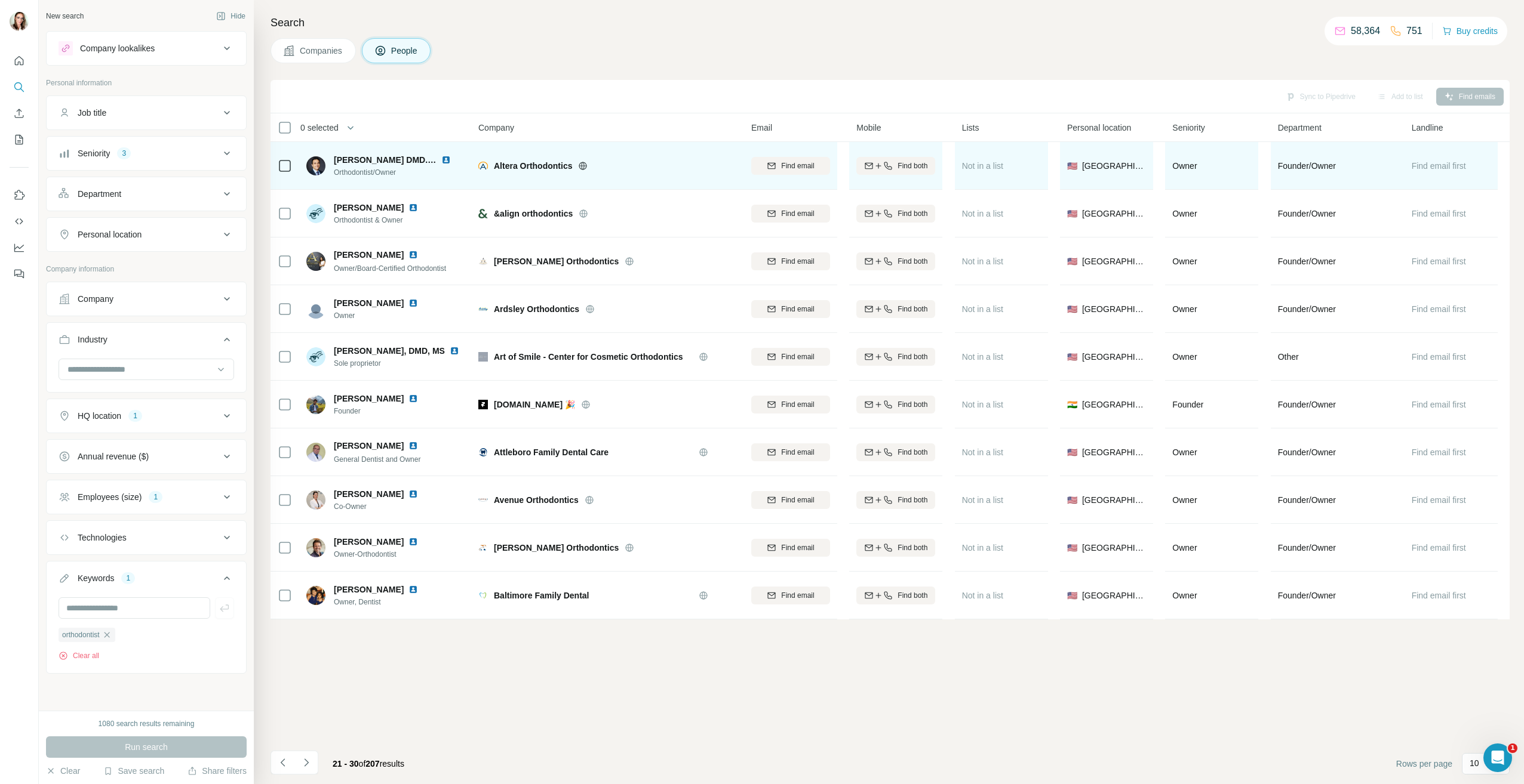
click at [446, 160] on img at bounding box center [446, 160] width 9 height 9
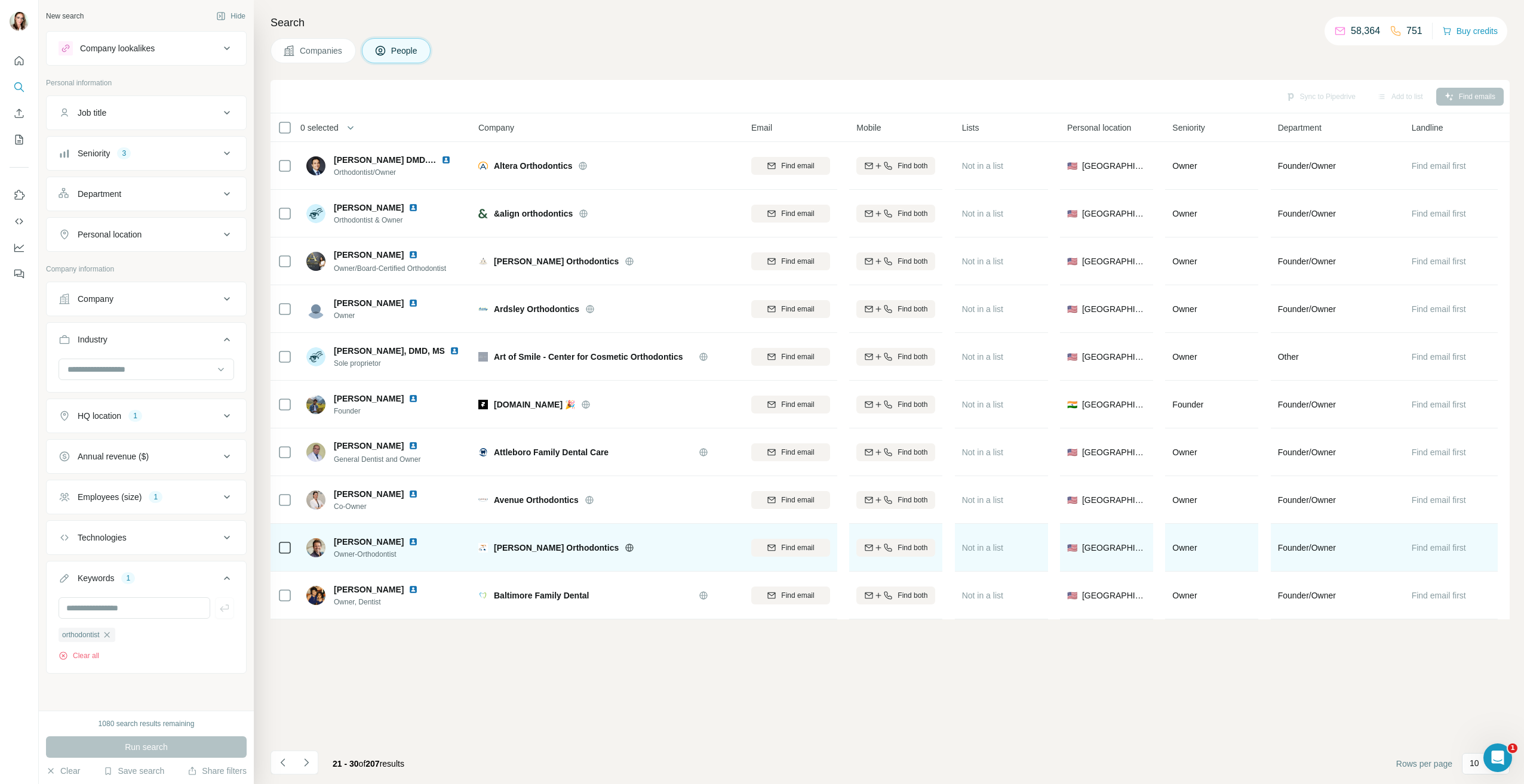
click at [408, 540] on img at bounding box center [413, 542] width 9 height 9
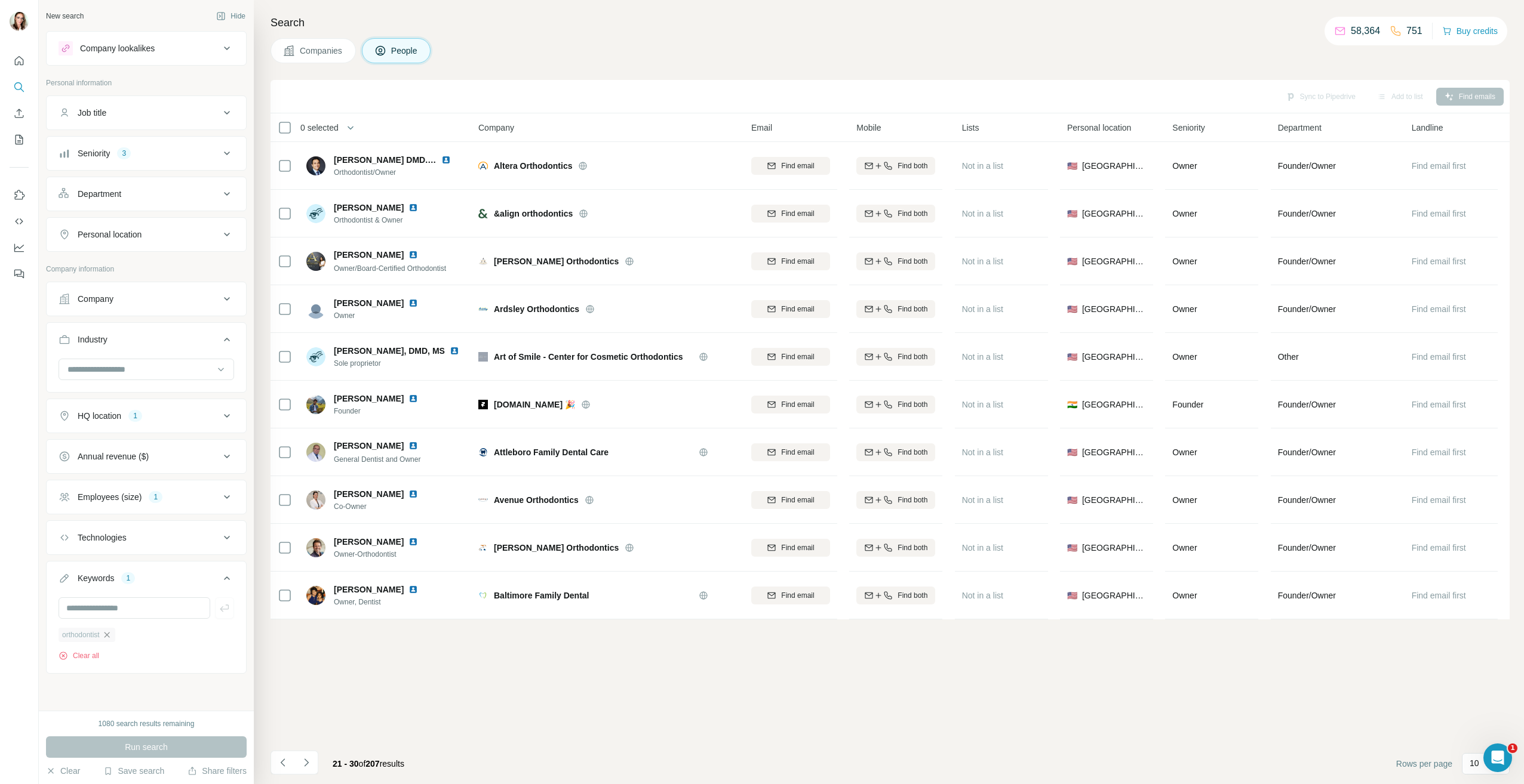
click at [109, 640] on icon "button" at bounding box center [107, 635] width 9 height 9
click at [224, 421] on icon at bounding box center [226, 416] width 14 height 14
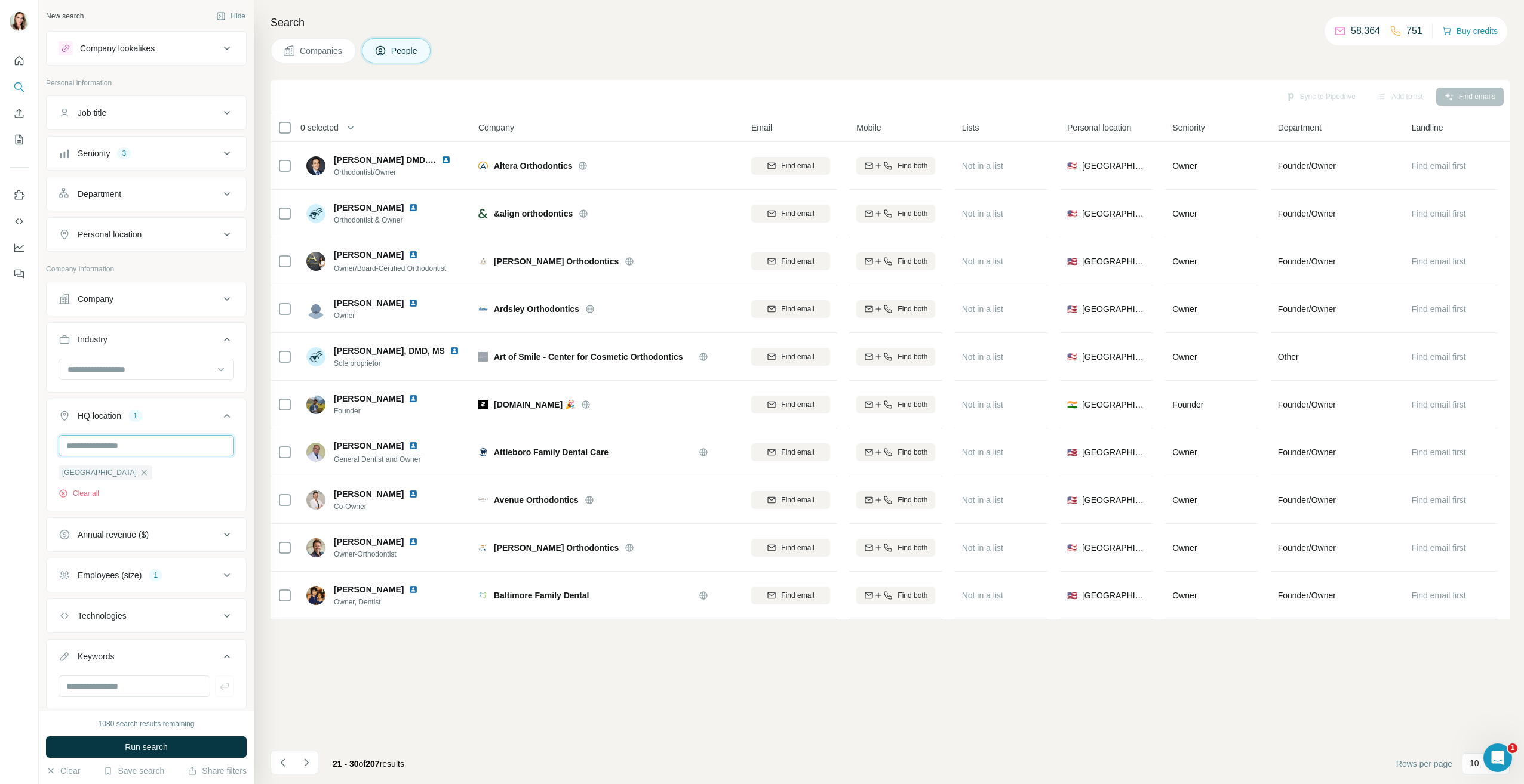
click at [129, 449] on input "text" at bounding box center [146, 446] width 175 height 22
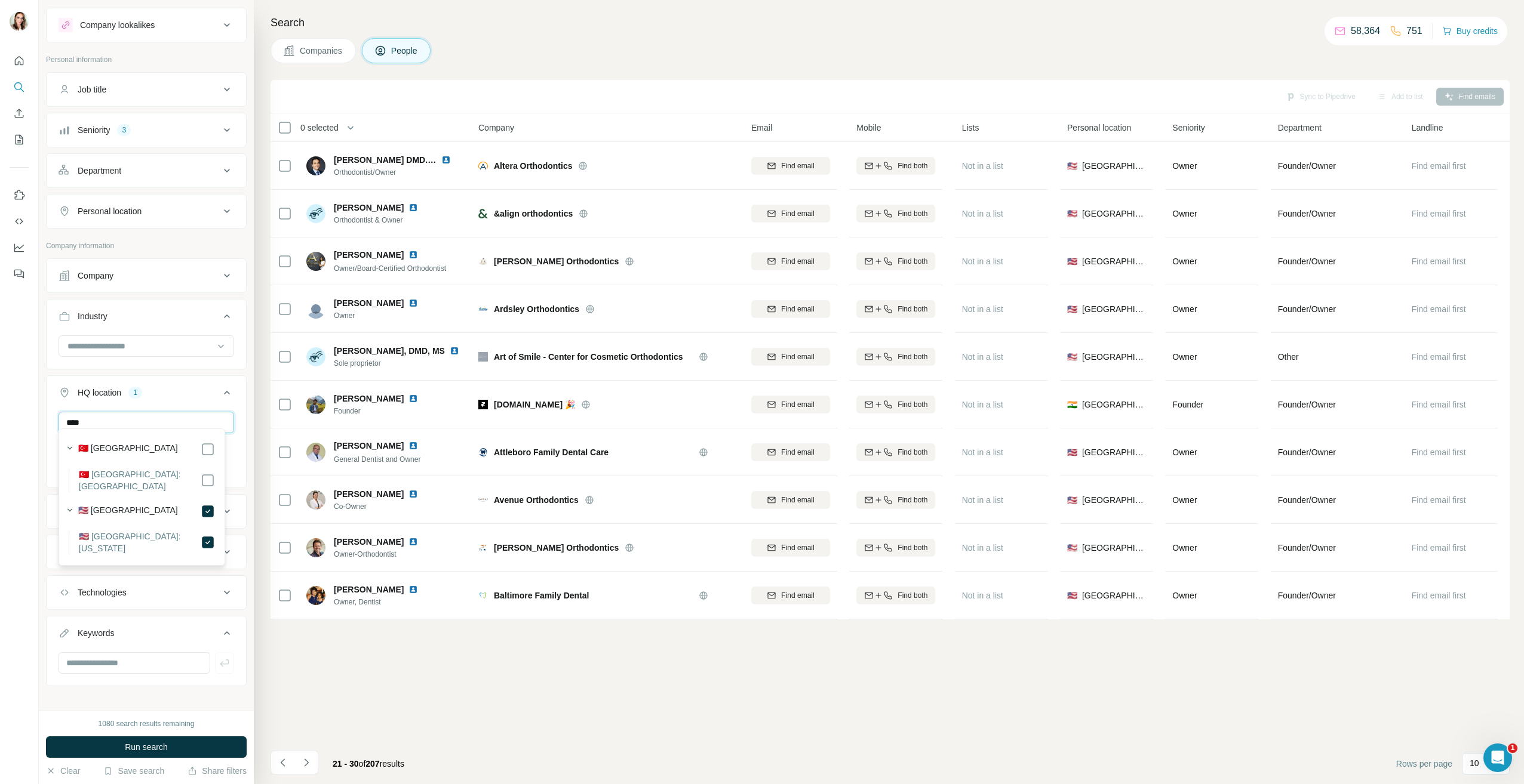
scroll to position [32, 0]
type input "****"
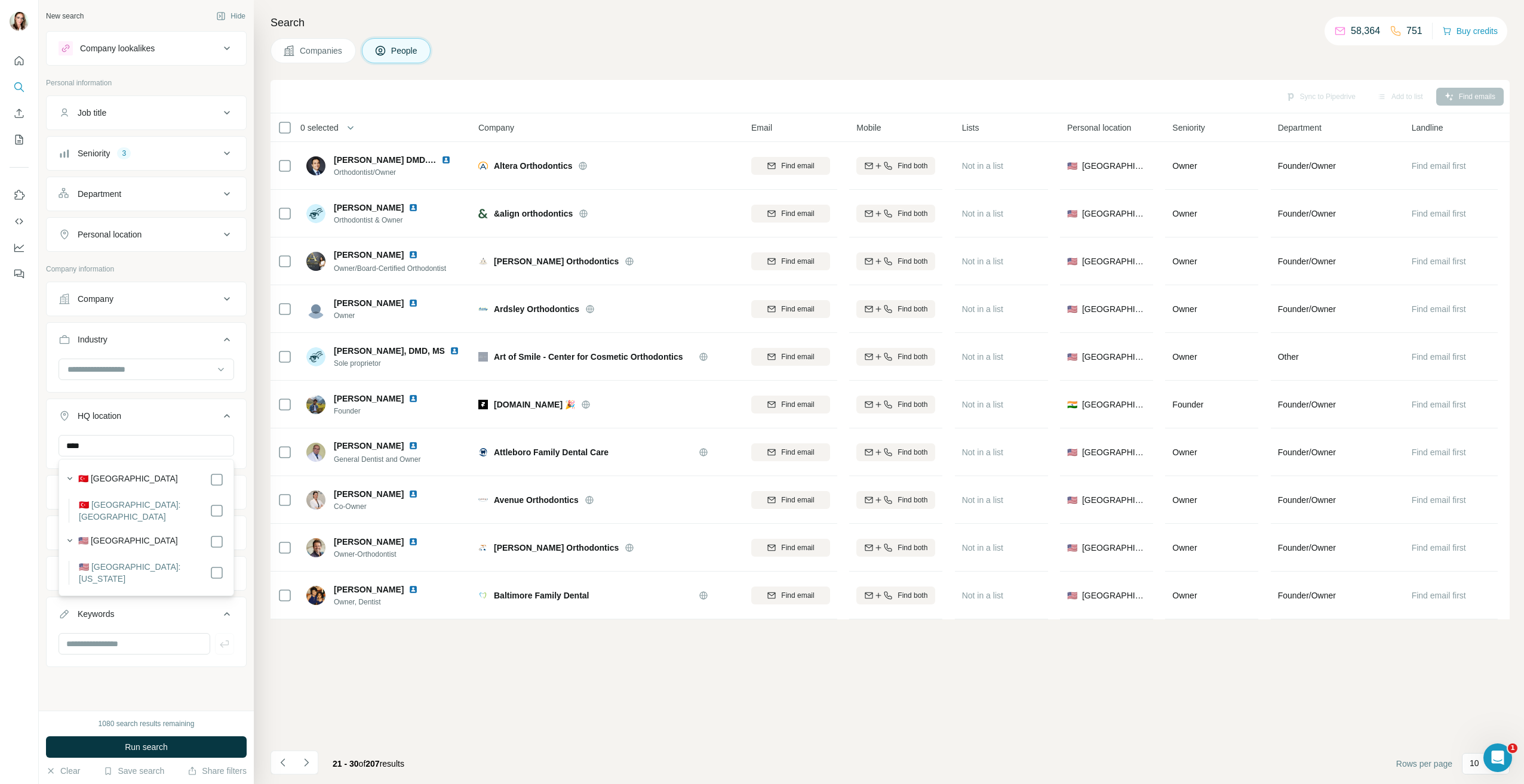
scroll to position [0, 0]
click at [137, 367] on input at bounding box center [140, 369] width 148 height 13
click at [129, 435] on div "Accounting" at bounding box center [142, 439] width 146 height 12
click at [142, 370] on input at bounding box center [140, 369] width 148 height 13
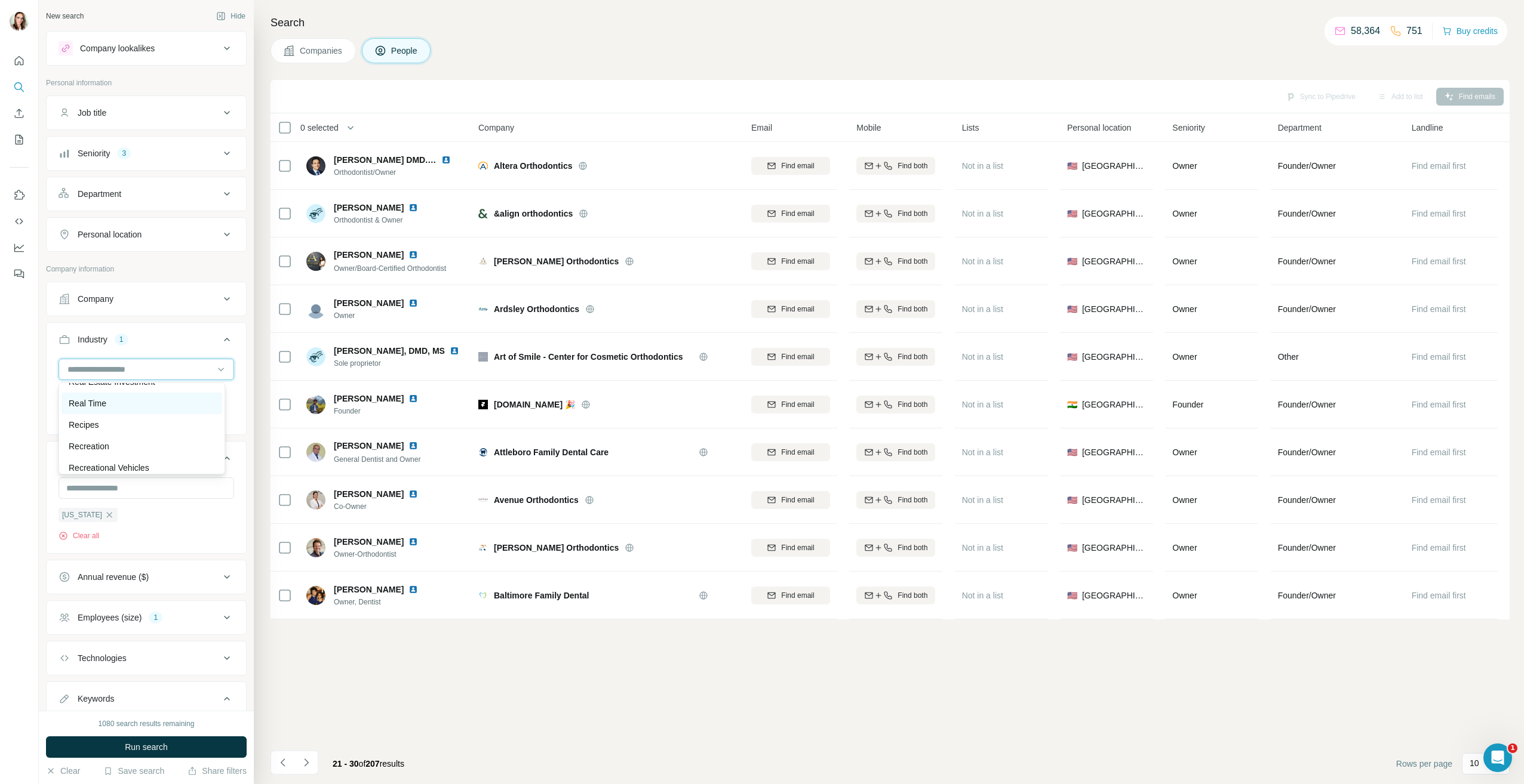
scroll to position [9978, 0]
click at [149, 426] on div "Real Estate" at bounding box center [142, 420] width 146 height 12
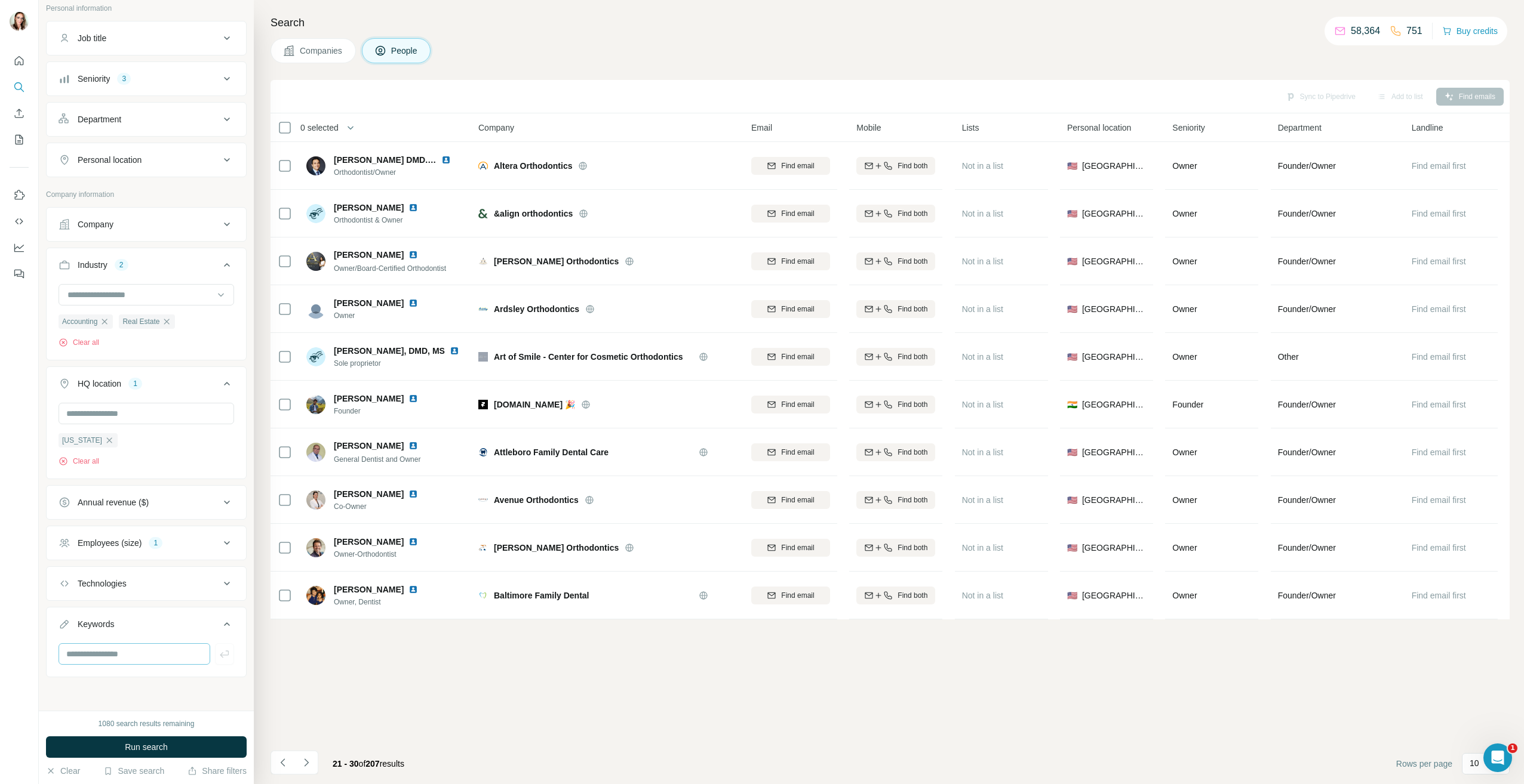
scroll to position [76, 0]
click at [169, 649] on input "text" at bounding box center [134, 654] width 152 height 22
type input "**********"
click at [219, 652] on icon "button" at bounding box center [225, 654] width 12 height 12
click at [148, 654] on input "text" at bounding box center [134, 653] width 152 height 22
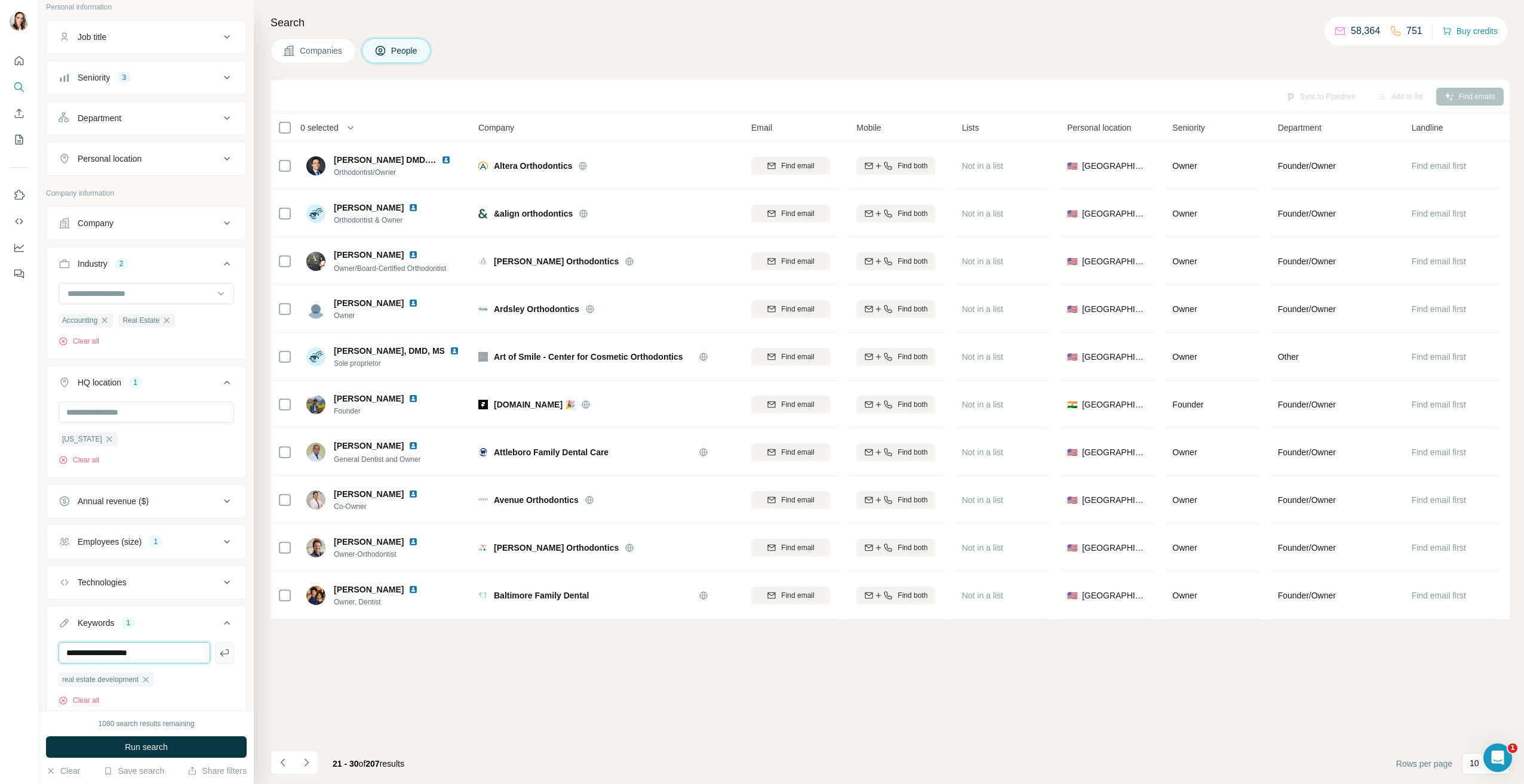
type input "**********"
click at [219, 657] on icon "button" at bounding box center [225, 653] width 12 height 12
click at [310, 760] on icon "Navigate to next page" at bounding box center [306, 763] width 12 height 12
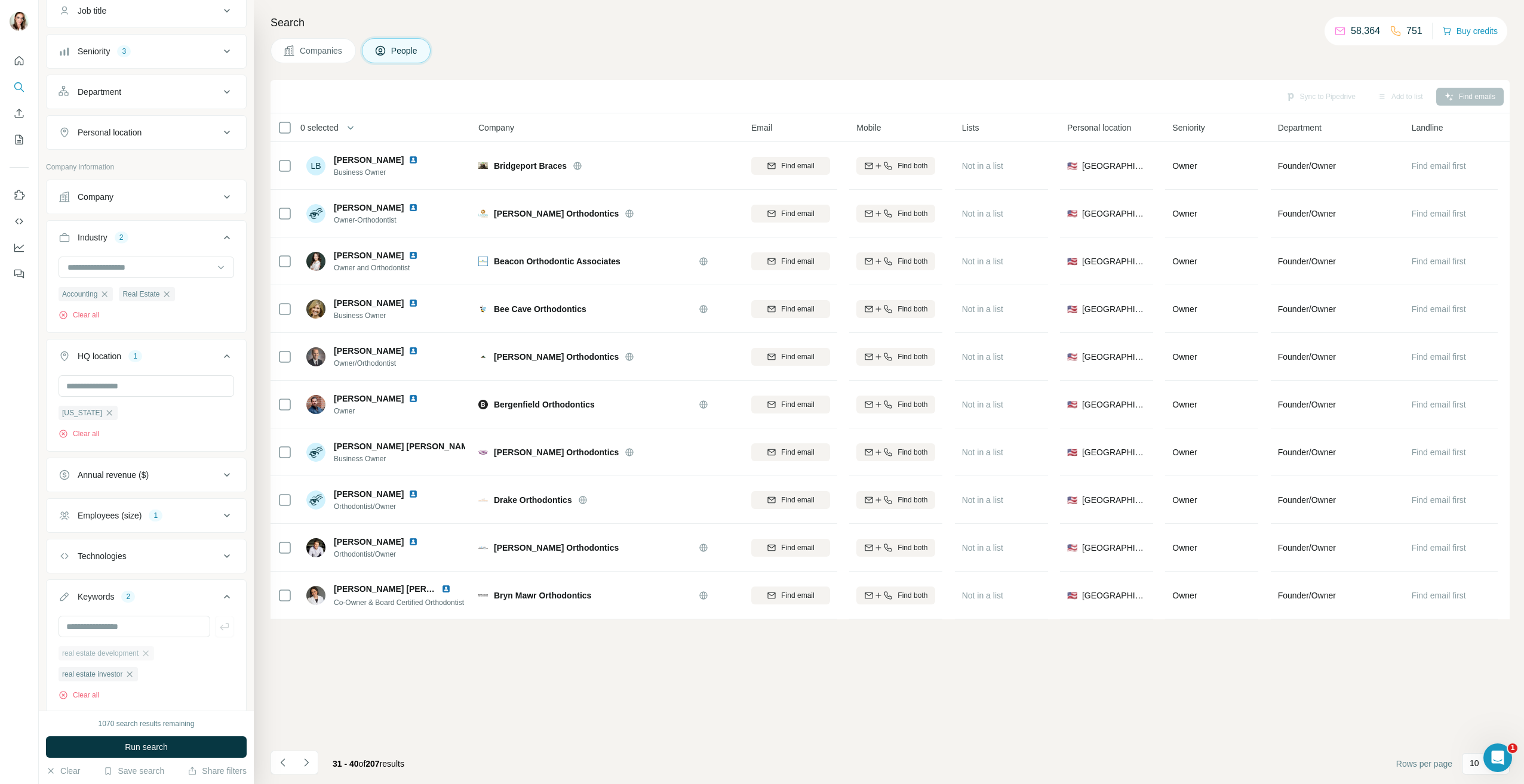
scroll to position [81, 0]
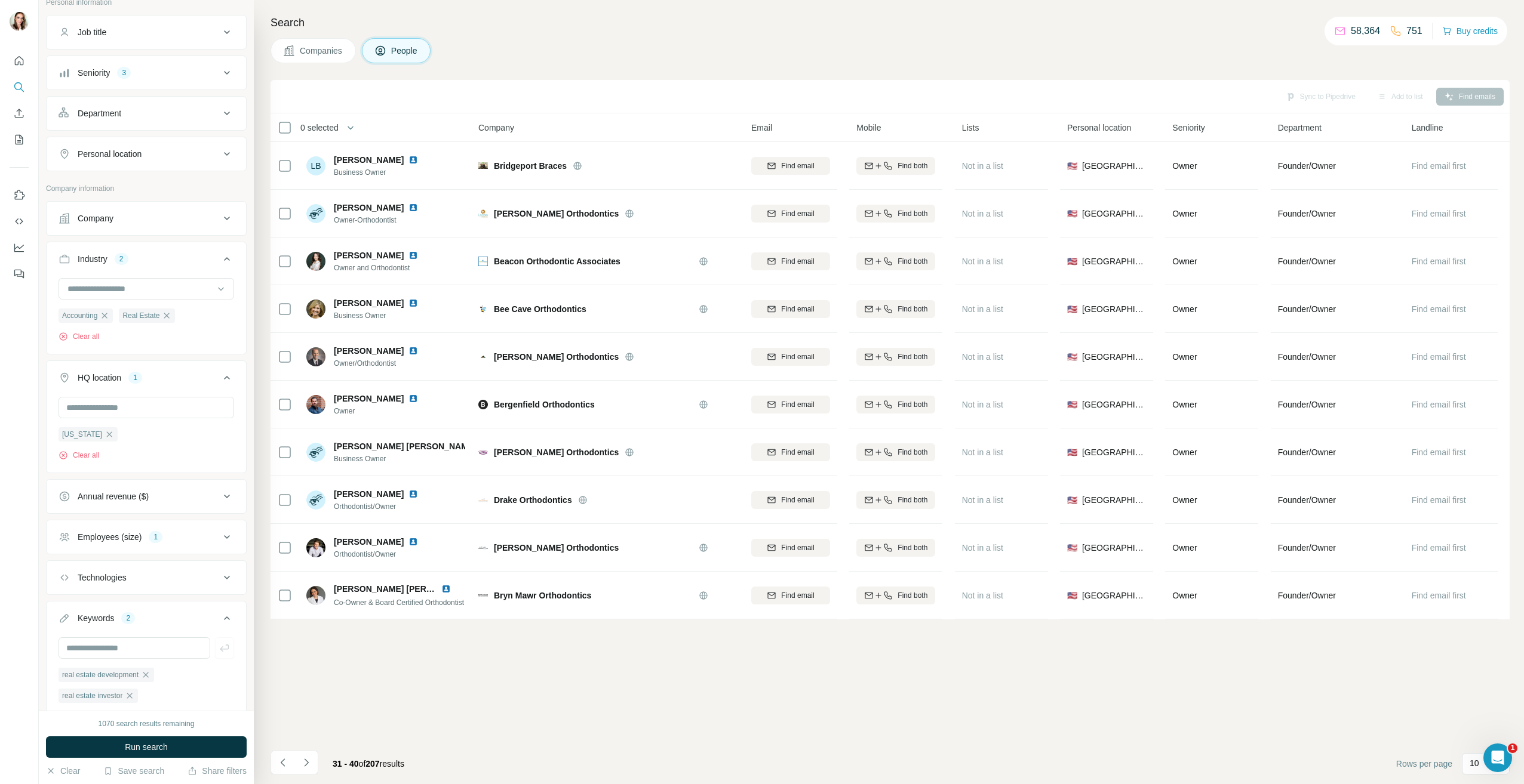
click at [144, 745] on span "Run search" at bounding box center [146, 747] width 43 height 12
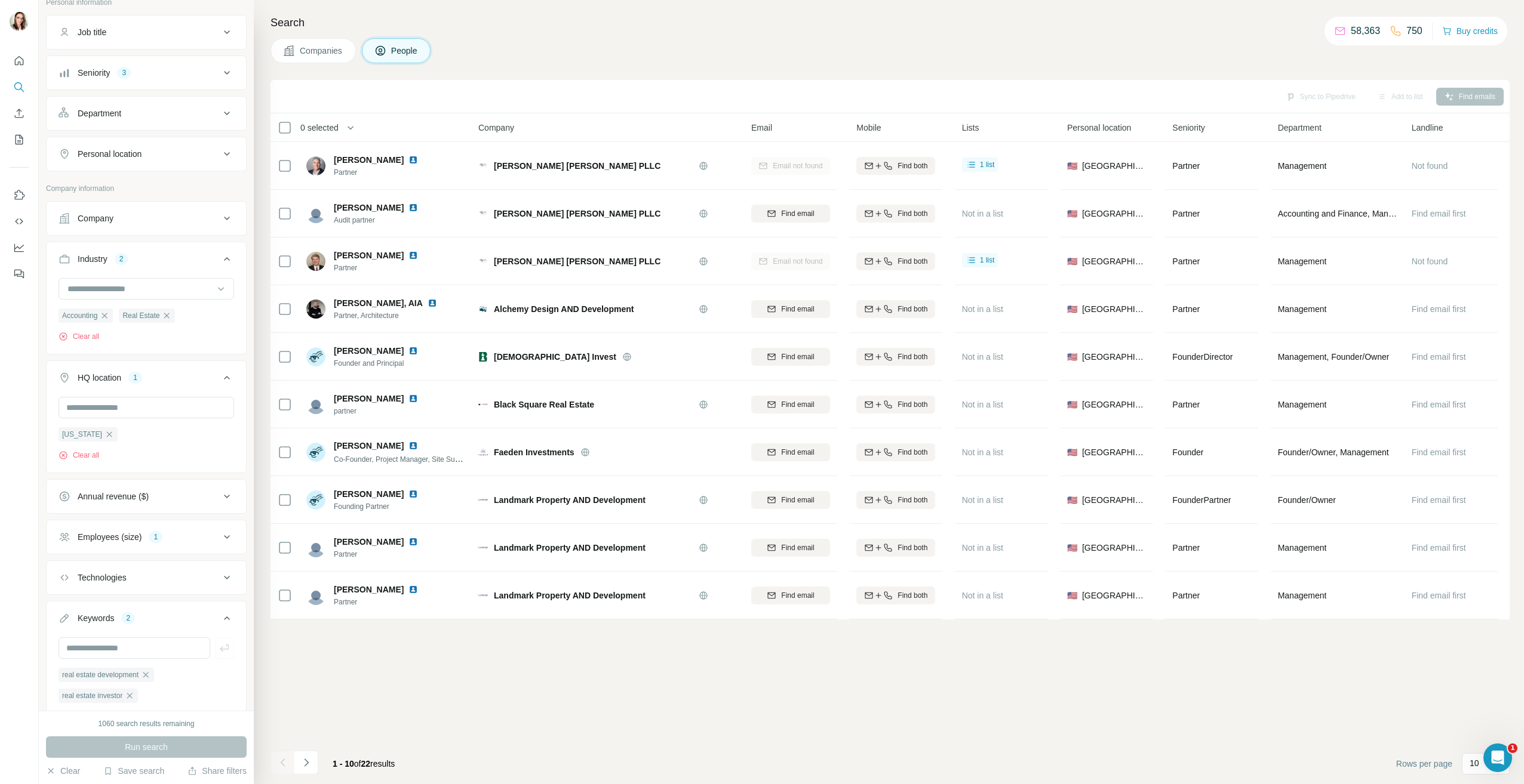
click at [133, 537] on div "Employees (size)" at bounding box center [110, 538] width 64 height 12
click at [93, 608] on span "11-50" at bounding box center [86, 608] width 26 height 12
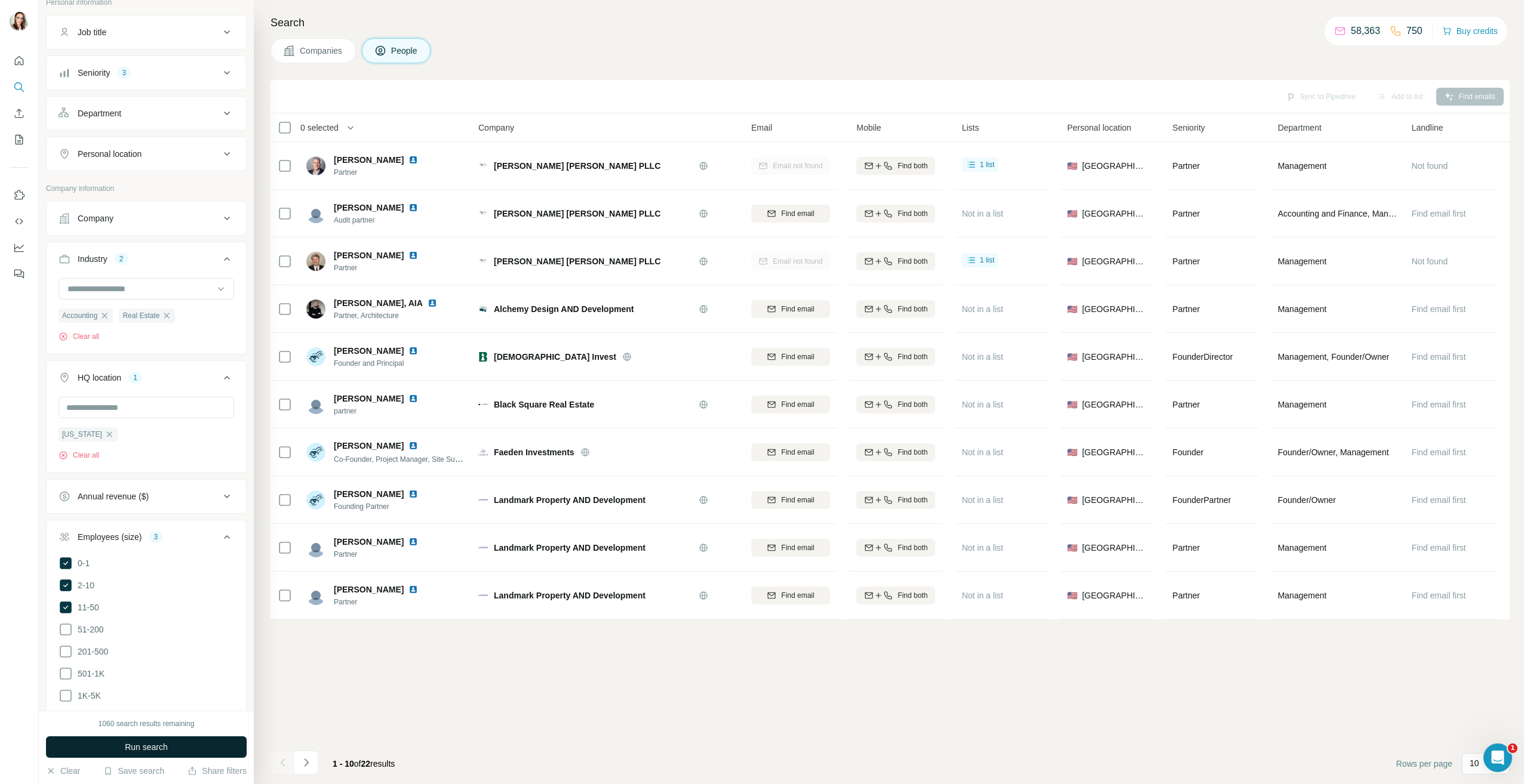
click at [147, 748] on span "Run search" at bounding box center [146, 747] width 43 height 12
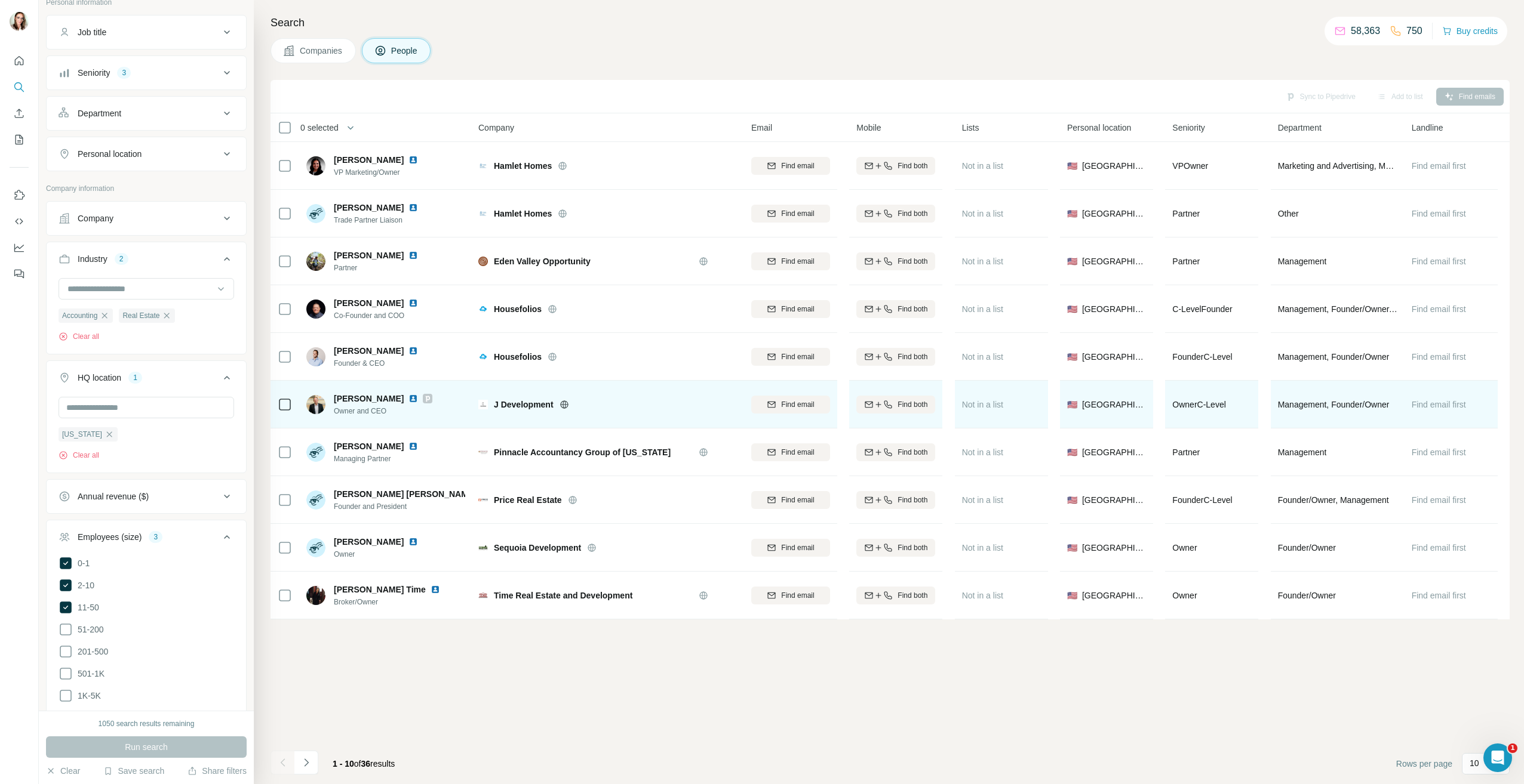
click at [408, 399] on img at bounding box center [413, 399] width 9 height 9
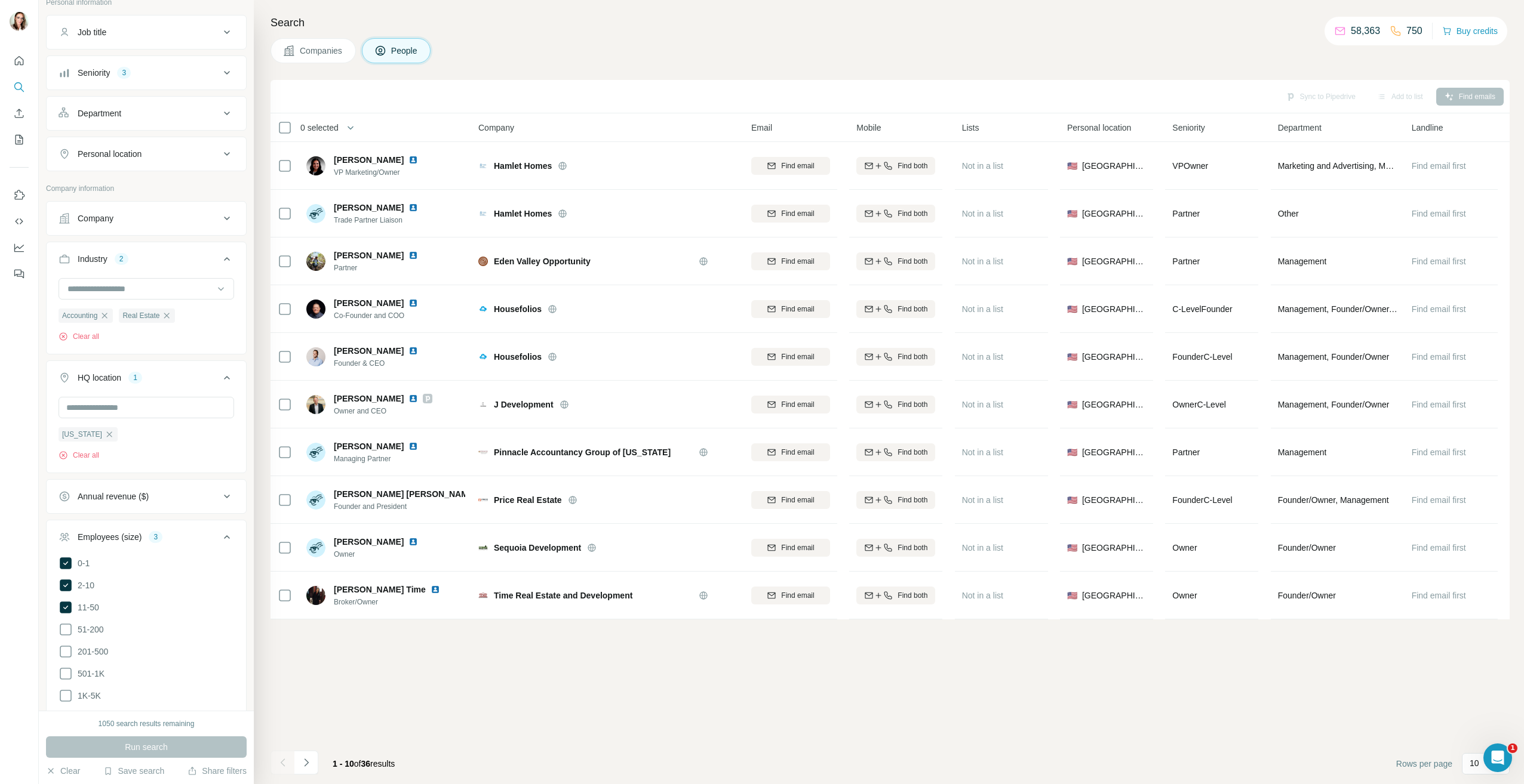
click at [224, 258] on icon at bounding box center [227, 259] width 6 height 3
